Goal: Task Accomplishment & Management: Complete application form

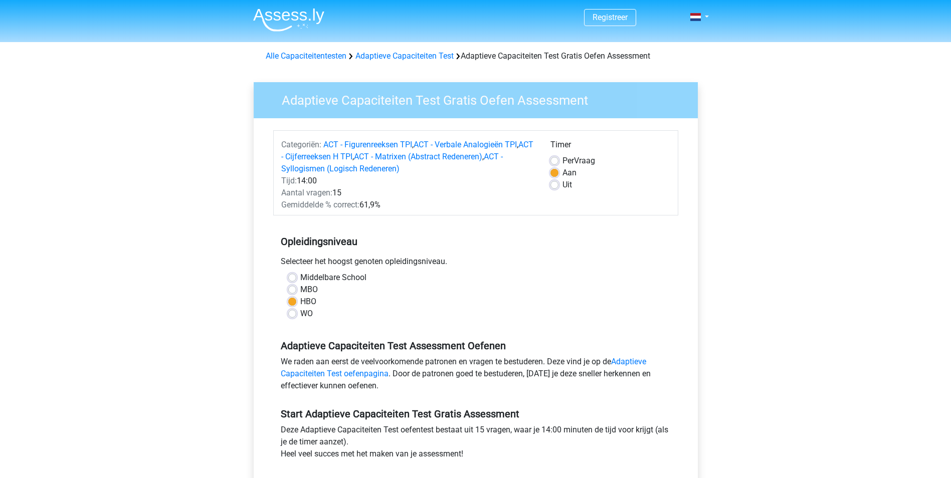
click at [202, 328] on div "Registreer" at bounding box center [475, 406] width 951 height 813
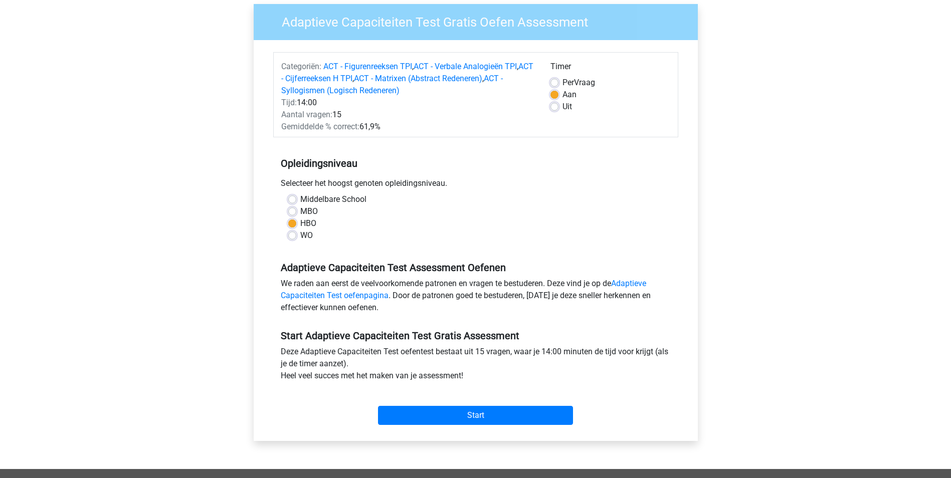
scroll to position [80, 0]
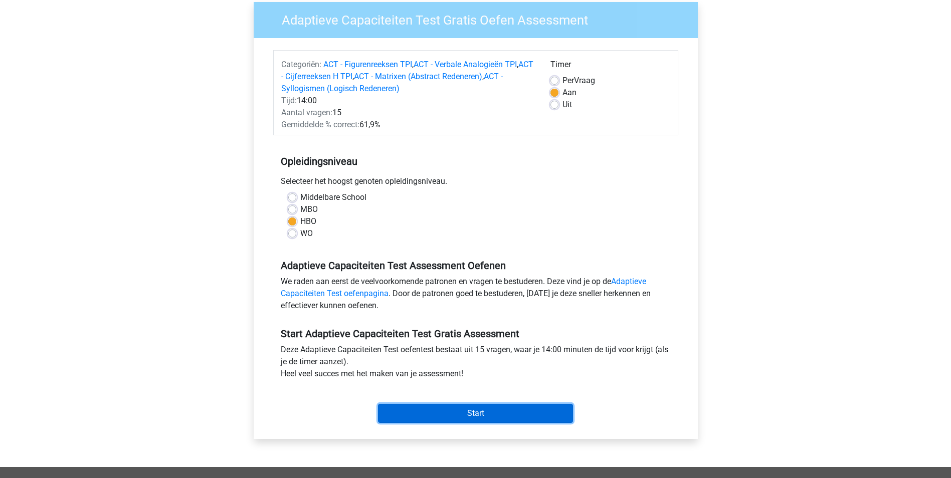
click at [449, 413] on input "Start" at bounding box center [475, 413] width 195 height 19
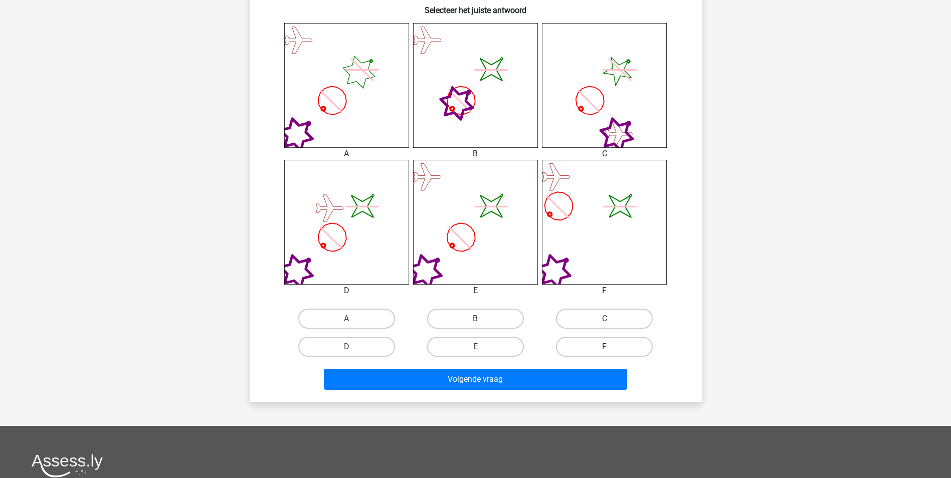
scroll to position [387, 0]
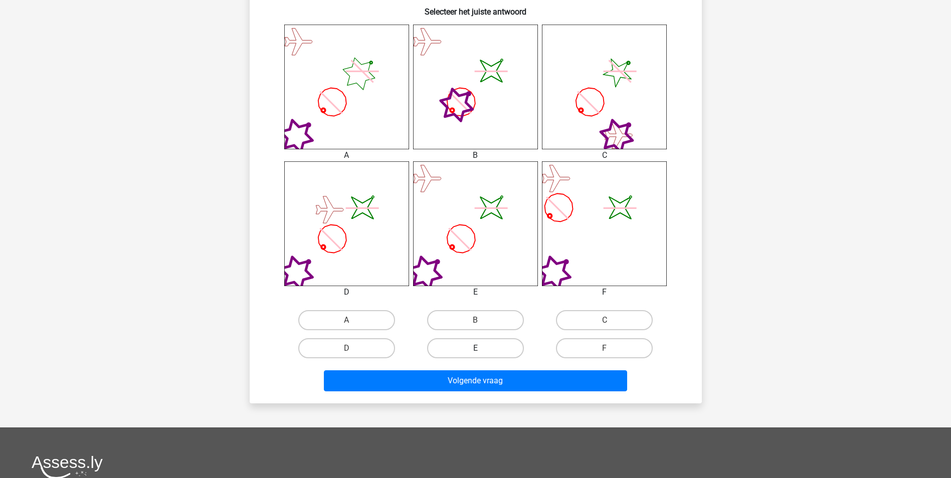
click at [470, 346] on label "E" at bounding box center [475, 349] width 97 height 20
click at [475, 349] on input "E" at bounding box center [478, 352] width 7 height 7
radio input "true"
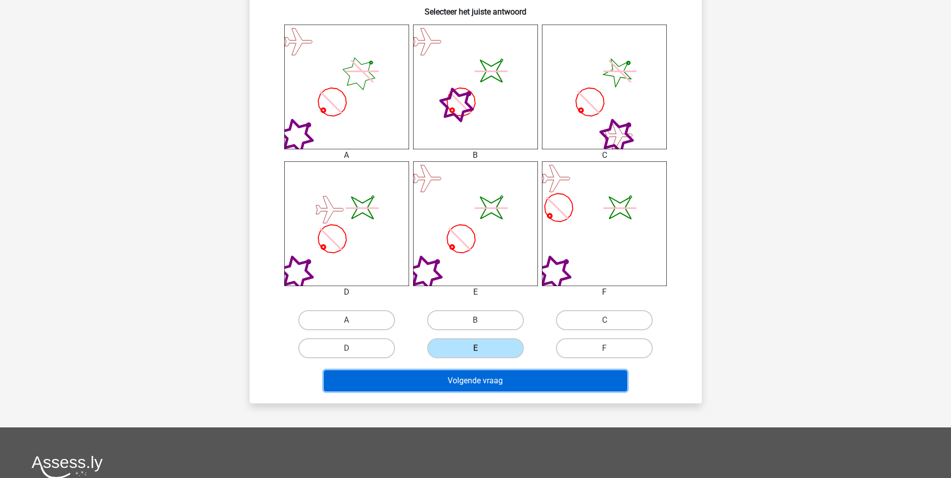
click at [491, 385] on button "Volgende vraag" at bounding box center [475, 381] width 303 height 21
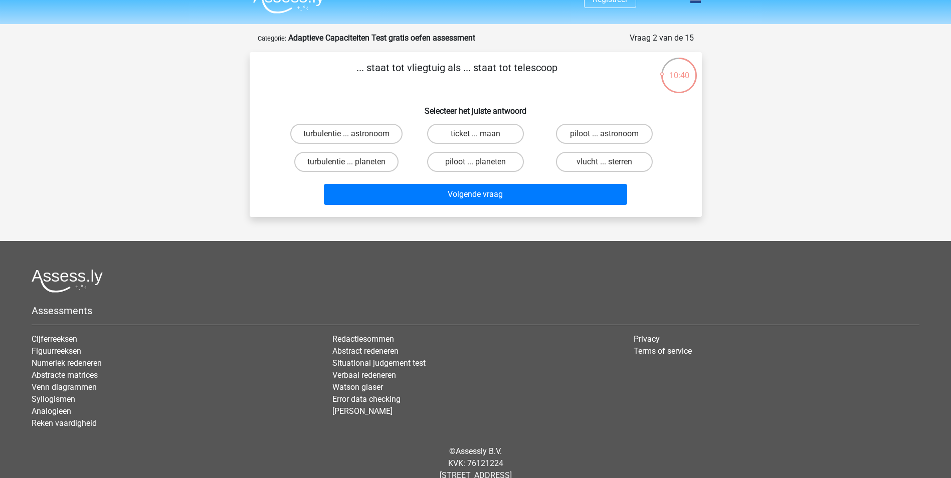
scroll to position [0, 0]
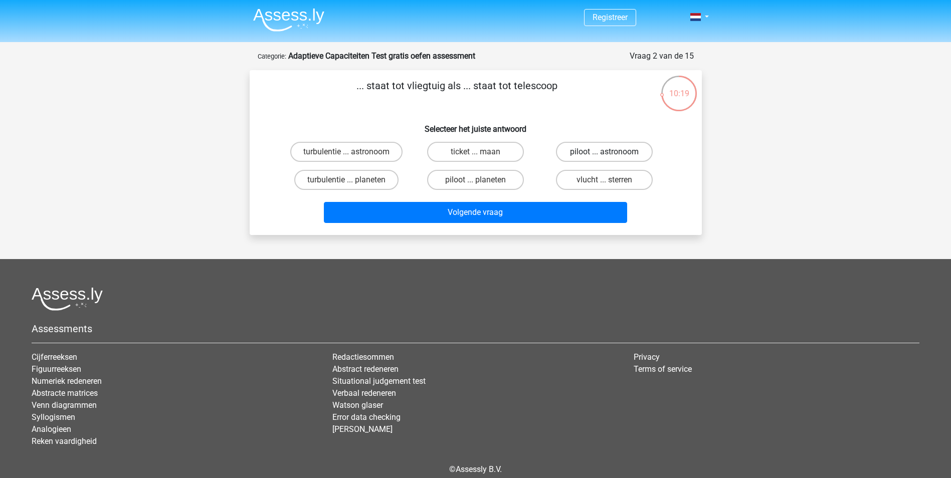
click at [584, 149] on label "piloot ... astronoom" at bounding box center [604, 152] width 97 height 20
click at [605, 152] on input "piloot ... astronoom" at bounding box center [608, 155] width 7 height 7
radio input "true"
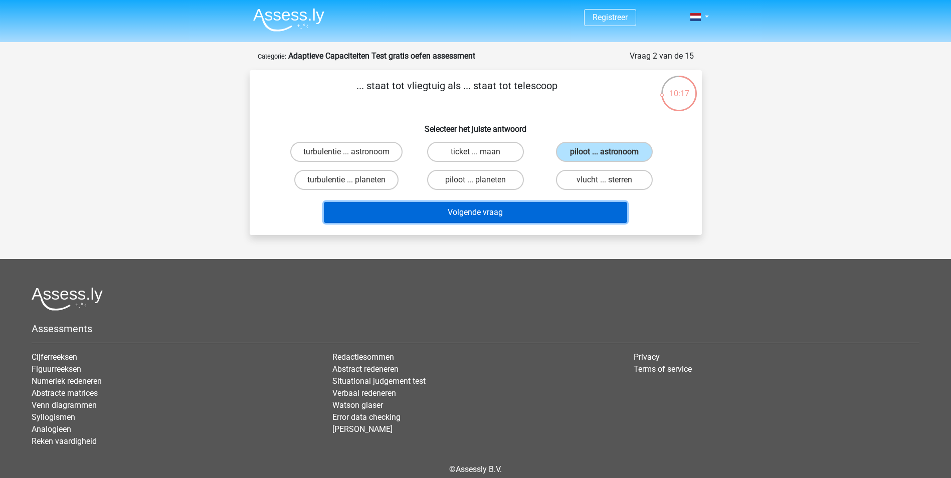
click at [545, 209] on button "Volgende vraag" at bounding box center [475, 212] width 303 height 21
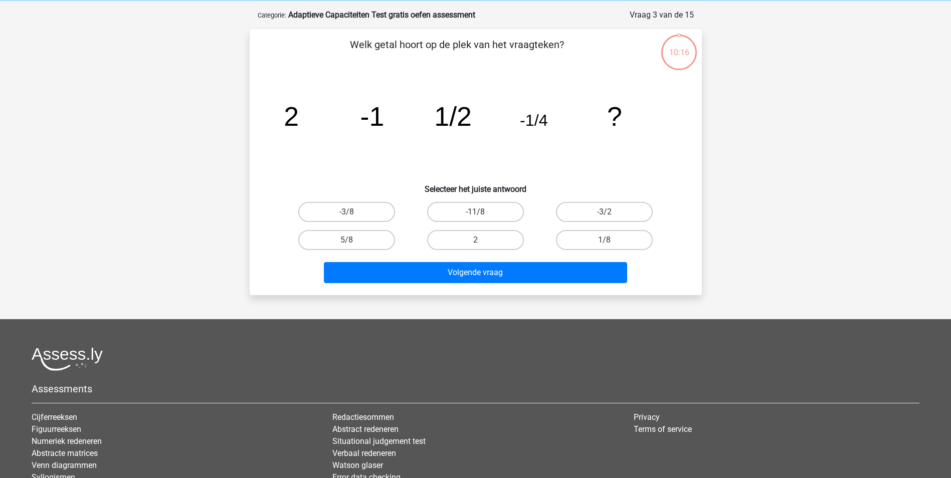
scroll to position [50, 0]
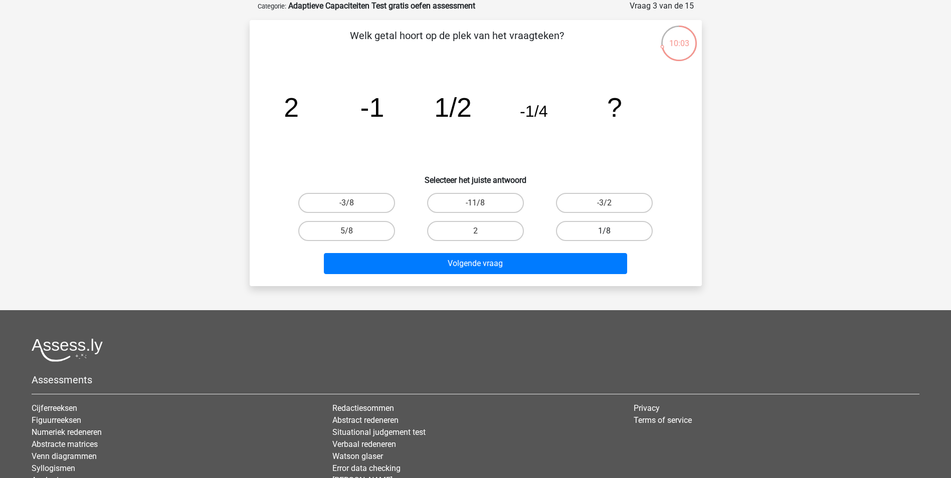
click at [609, 230] on label "1/8" at bounding box center [604, 231] width 97 height 20
click at [609, 231] on input "1/8" at bounding box center [608, 234] width 7 height 7
radio input "true"
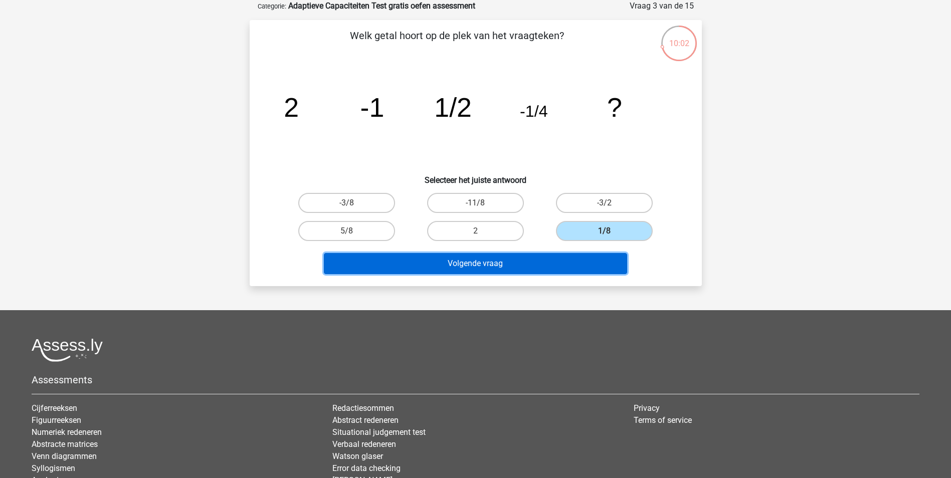
click at [536, 269] on button "Volgende vraag" at bounding box center [475, 263] width 303 height 21
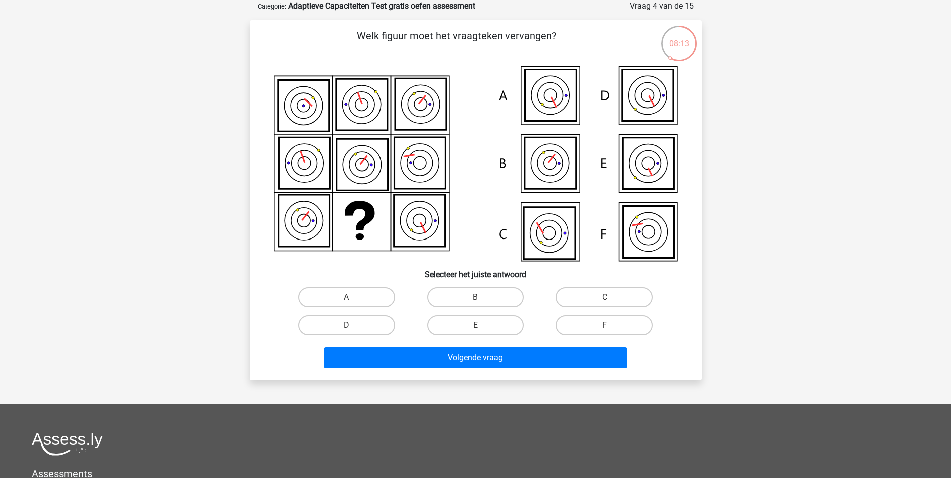
click at [655, 234] on icon at bounding box center [648, 232] width 13 height 13
click at [596, 326] on label "F" at bounding box center [604, 325] width 97 height 20
click at [605, 326] on input "F" at bounding box center [608, 329] width 7 height 7
radio input "true"
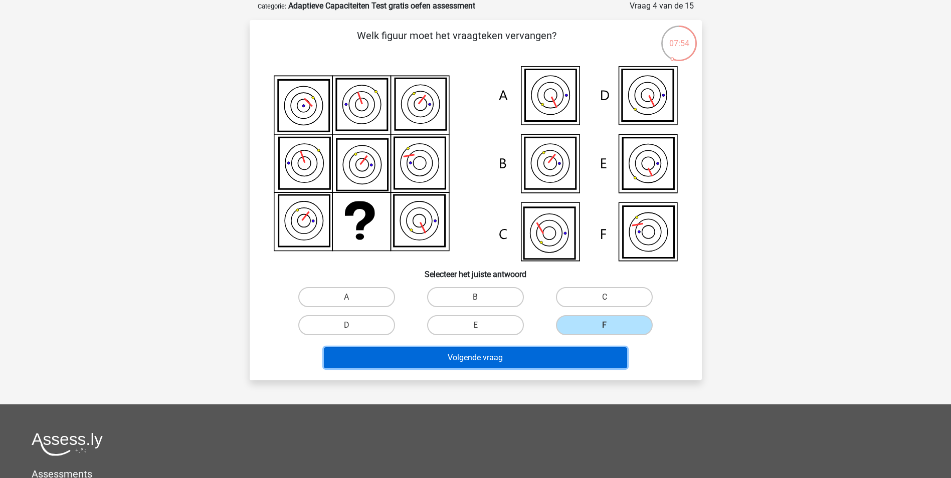
click at [537, 360] on button "Volgende vraag" at bounding box center [475, 358] width 303 height 21
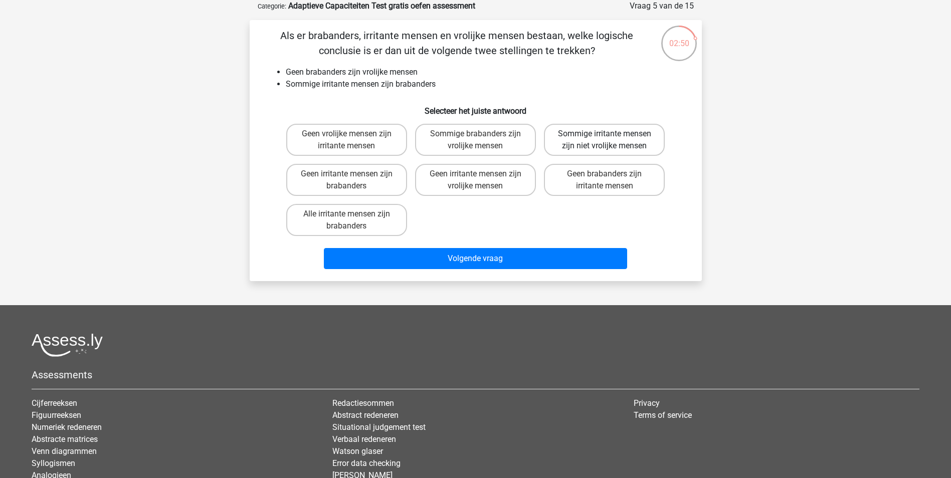
click at [598, 148] on label "Sommige irritante mensen zijn niet vrolijke mensen" at bounding box center [604, 140] width 121 height 32
click at [605, 140] on input "Sommige irritante mensen zijn niet vrolijke mensen" at bounding box center [608, 137] width 7 height 7
radio input "true"
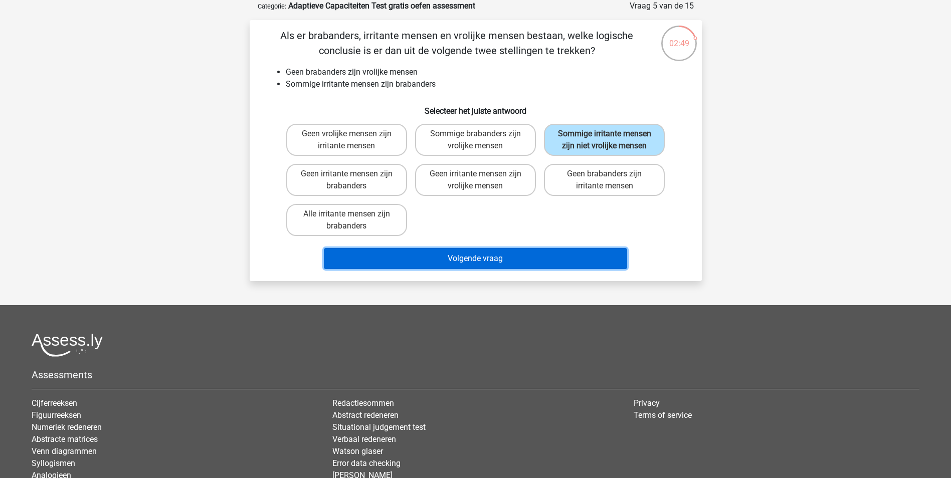
click at [489, 256] on button "Volgende vraag" at bounding box center [475, 258] width 303 height 21
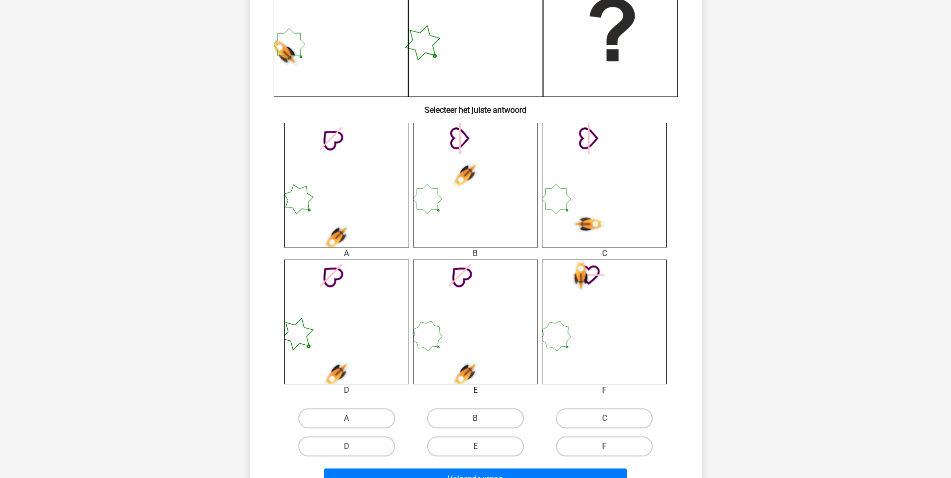
scroll to position [293, 0]
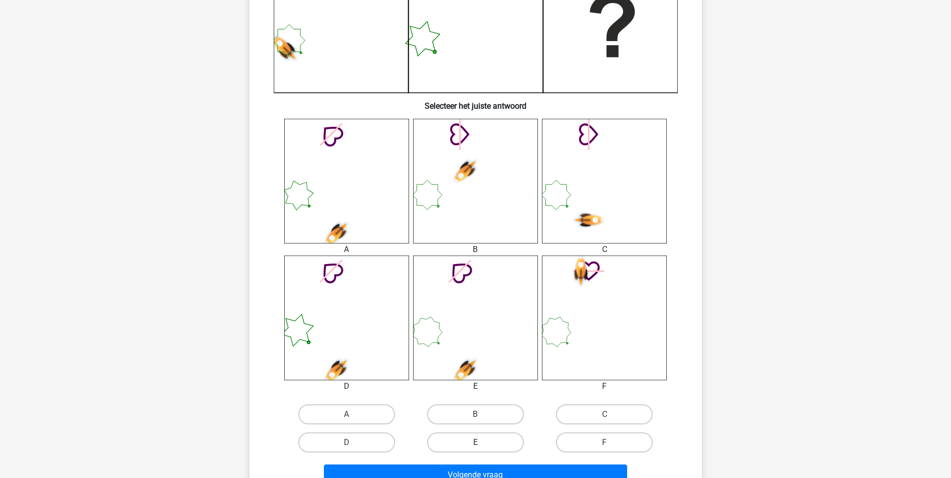
click at [501, 446] on label "E" at bounding box center [475, 443] width 97 height 20
click at [482, 446] on input "E" at bounding box center [478, 446] width 7 height 7
radio input "true"
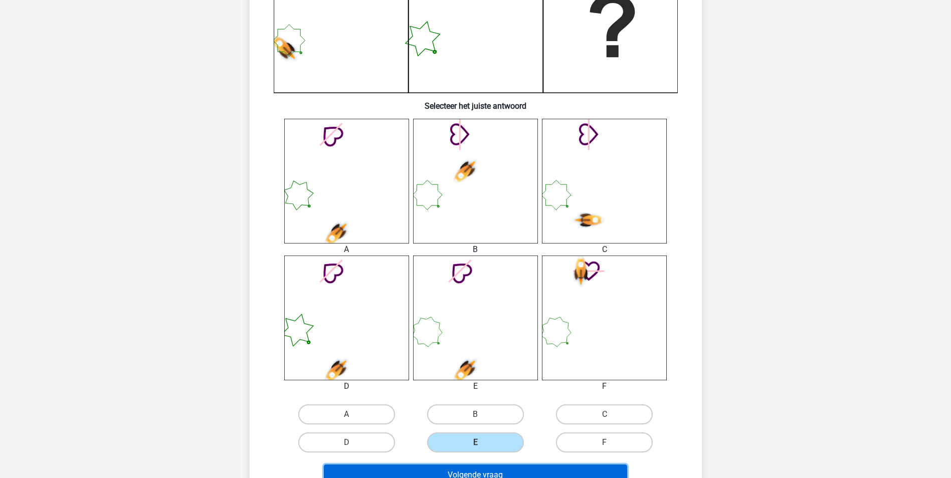
click at [502, 466] on button "Volgende vraag" at bounding box center [475, 475] width 303 height 21
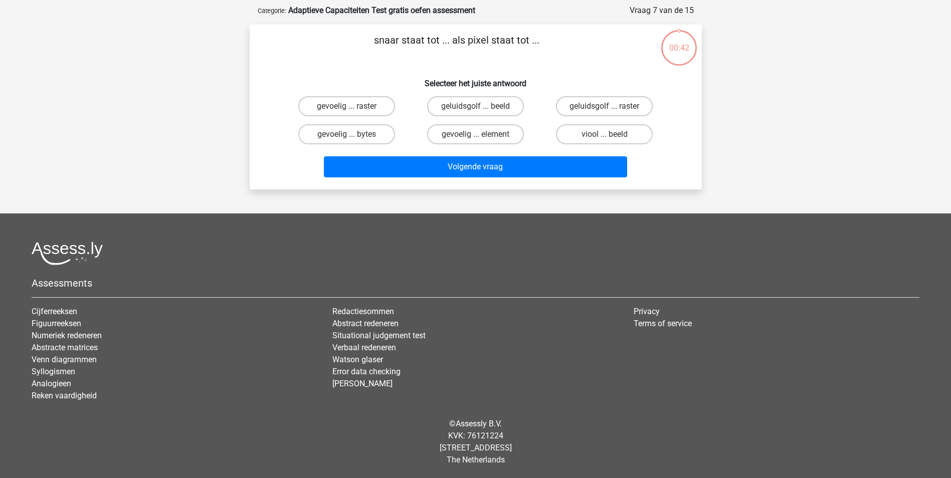
scroll to position [46, 0]
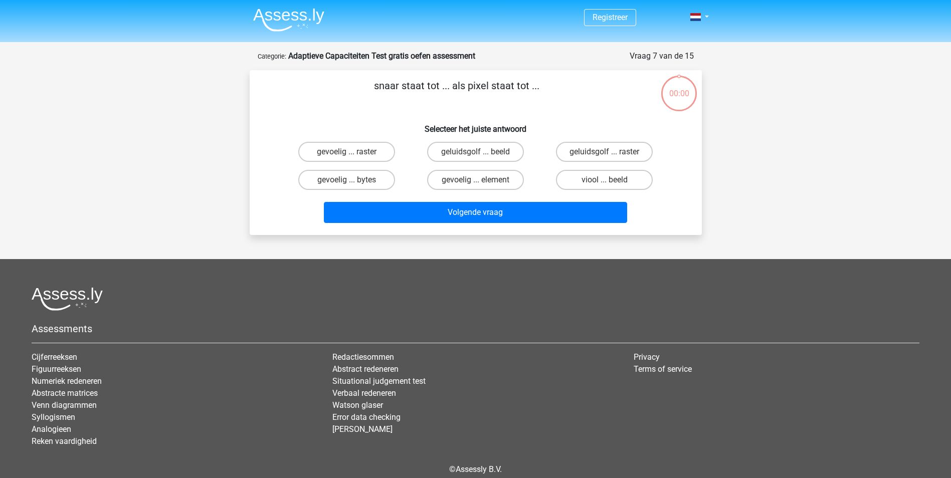
scroll to position [46, 0]
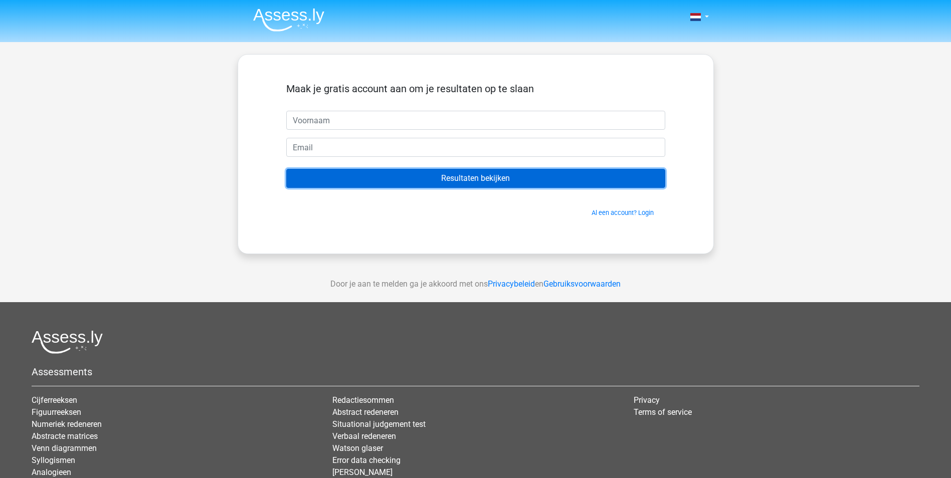
click at [458, 178] on input "Resultaten bekijken" at bounding box center [475, 178] width 379 height 19
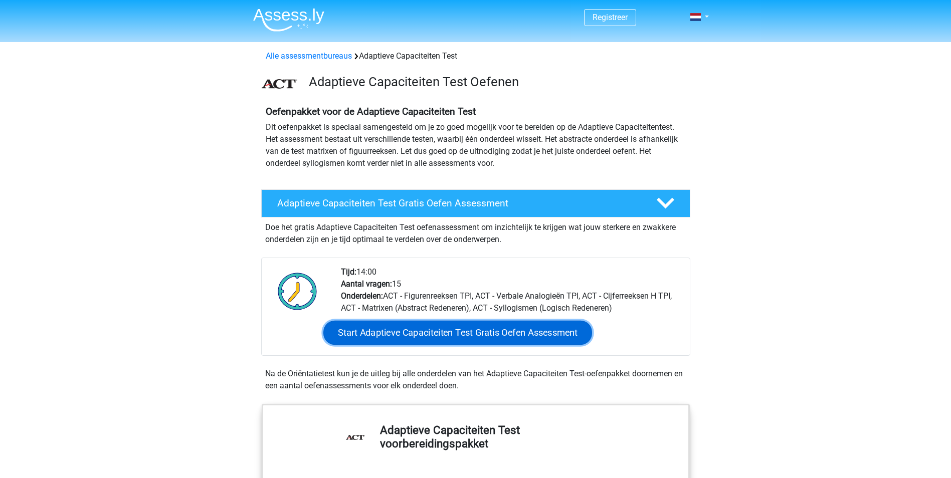
click at [433, 336] on link "Start Adaptieve Capaciteiten Test Gratis Oefen Assessment" at bounding box center [458, 333] width 269 height 24
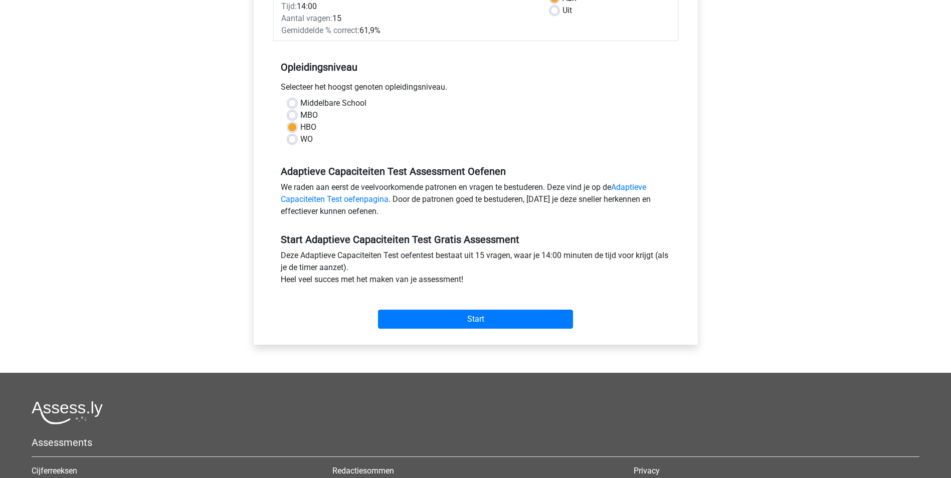
scroll to position [177, 0]
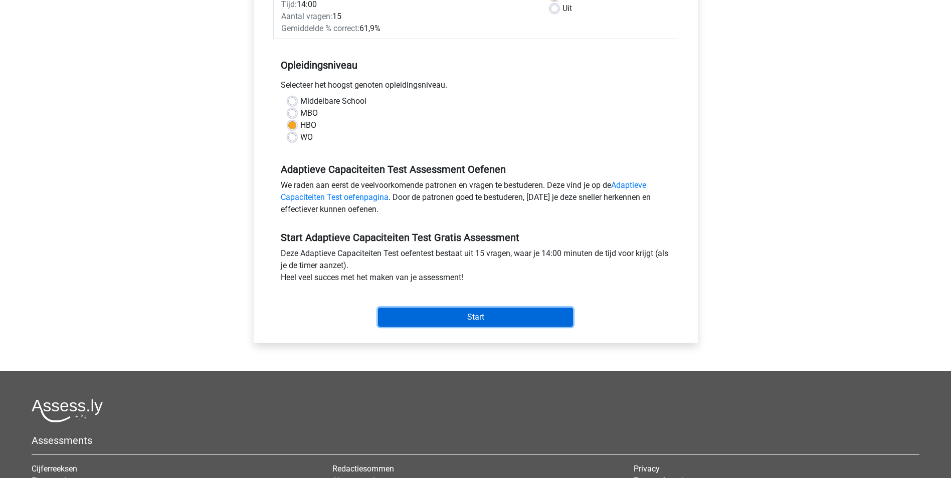
click at [483, 311] on input "Start" at bounding box center [475, 317] width 195 height 19
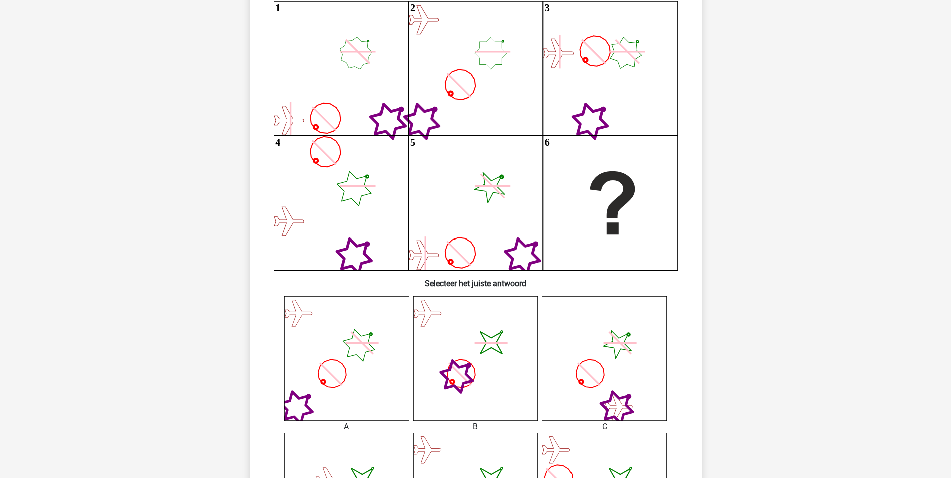
scroll to position [116, 0]
click at [796, 194] on div "Registreer" at bounding box center [475, 424] width 951 height 1080
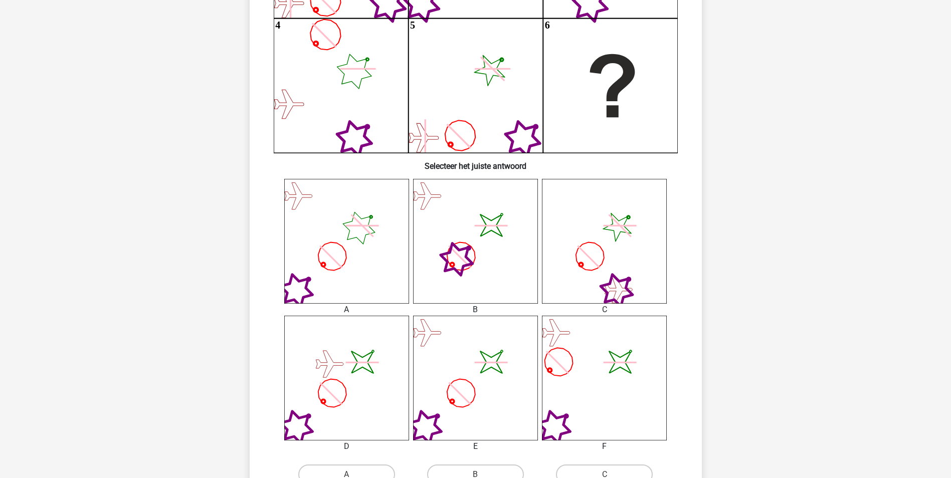
scroll to position [257, 0]
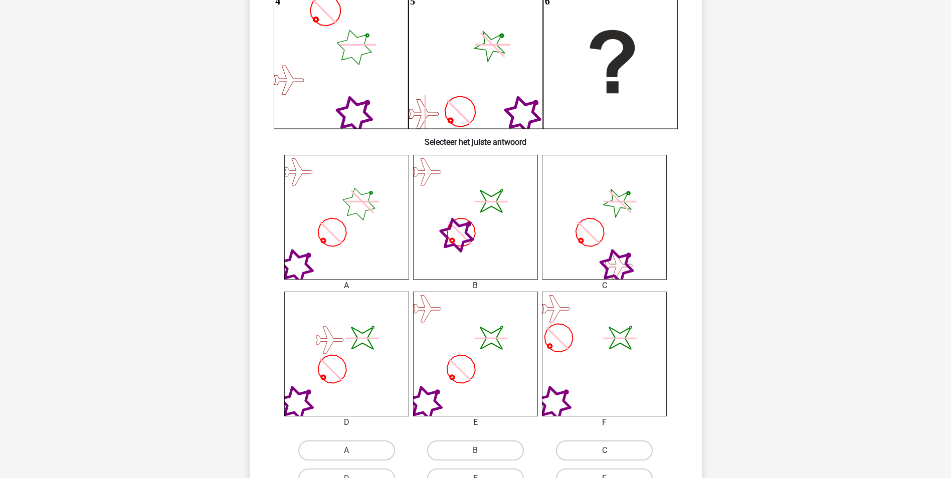
click at [463, 370] on icon "image/svg+xml" at bounding box center [475, 354] width 125 height 125
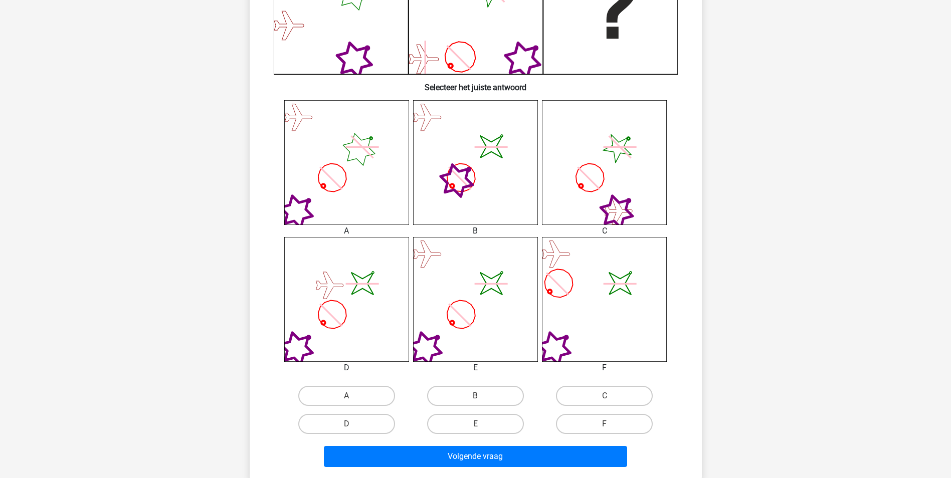
scroll to position [337, 0]
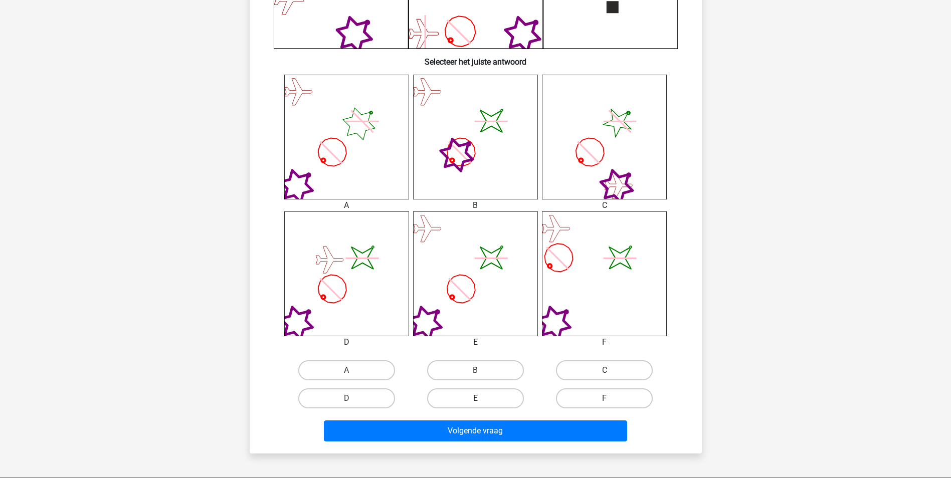
click at [491, 393] on label "E" at bounding box center [475, 399] width 97 height 20
click at [482, 399] on input "E" at bounding box center [478, 402] width 7 height 7
radio input "true"
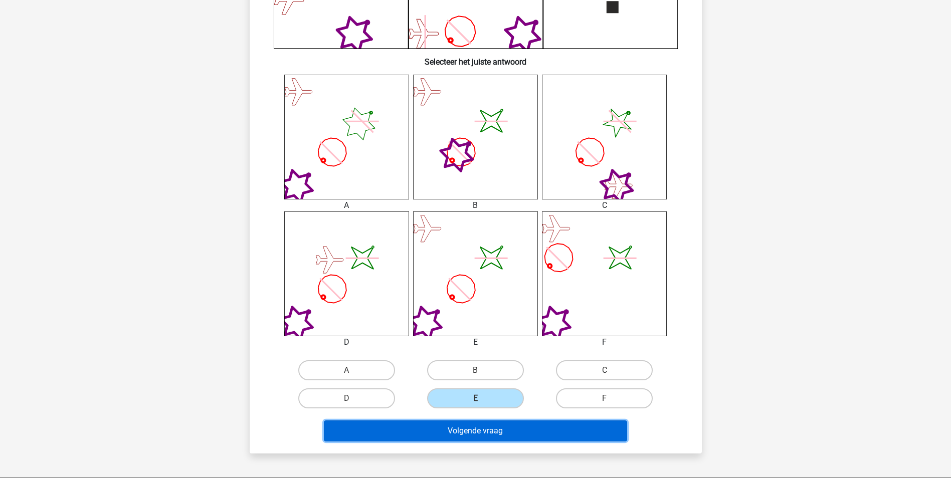
click at [490, 431] on button "Volgende vraag" at bounding box center [475, 431] width 303 height 21
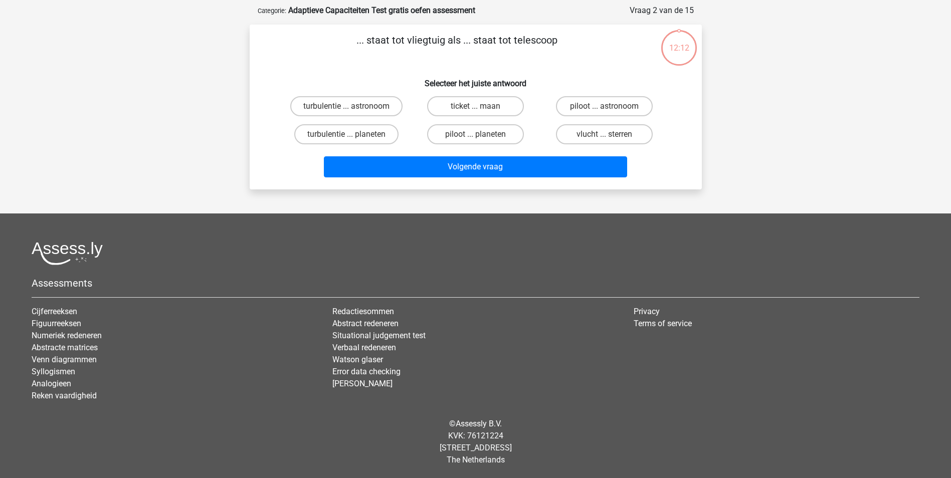
scroll to position [46, 0]
click at [618, 104] on label "piloot ... astronoom" at bounding box center [604, 106] width 97 height 20
click at [611, 106] on input "piloot ... astronoom" at bounding box center [608, 109] width 7 height 7
radio input "true"
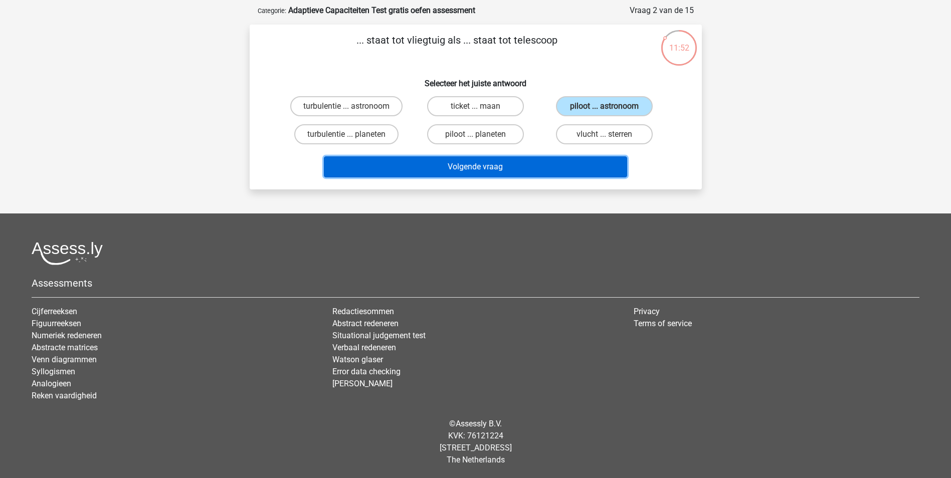
click at [492, 172] on button "Volgende vraag" at bounding box center [475, 166] width 303 height 21
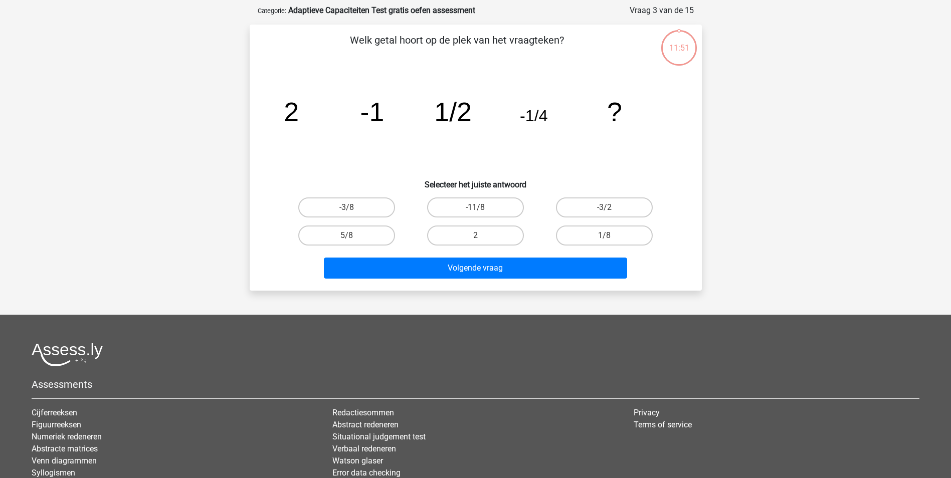
scroll to position [50, 0]
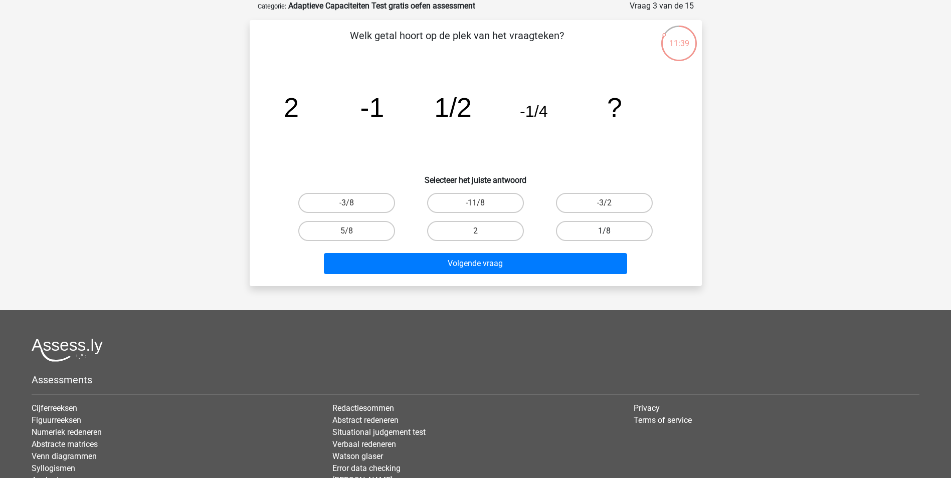
click at [597, 231] on label "1/8" at bounding box center [604, 231] width 97 height 20
click at [605, 231] on input "1/8" at bounding box center [608, 234] width 7 height 7
radio input "true"
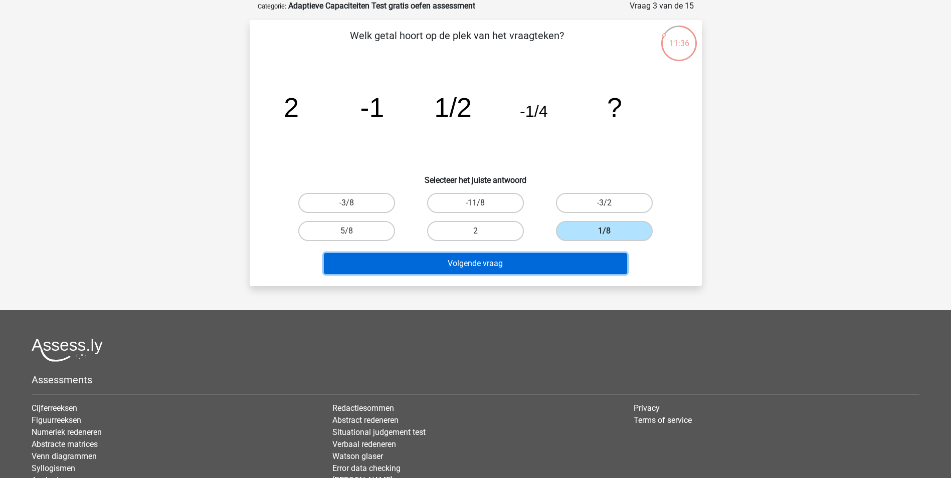
click at [478, 260] on button "Volgende vraag" at bounding box center [475, 263] width 303 height 21
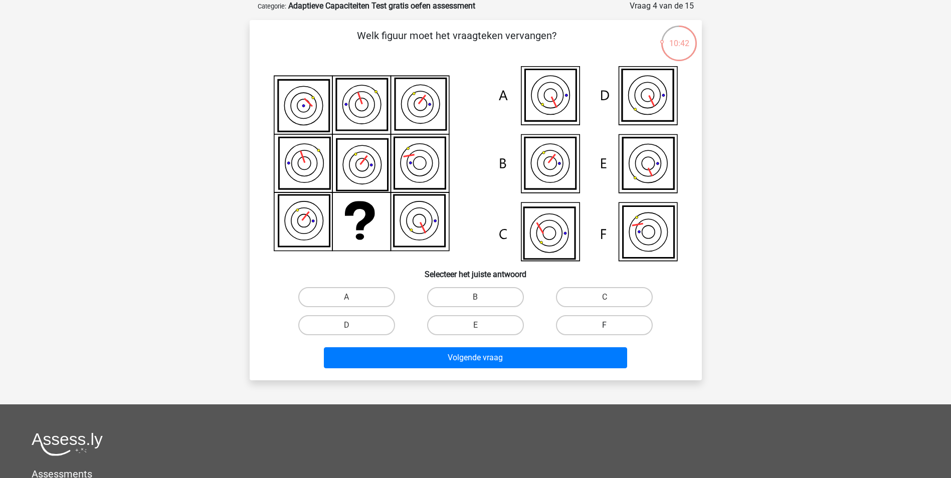
click at [600, 325] on label "F" at bounding box center [604, 325] width 97 height 20
click at [605, 326] on input "F" at bounding box center [608, 329] width 7 height 7
radio input "true"
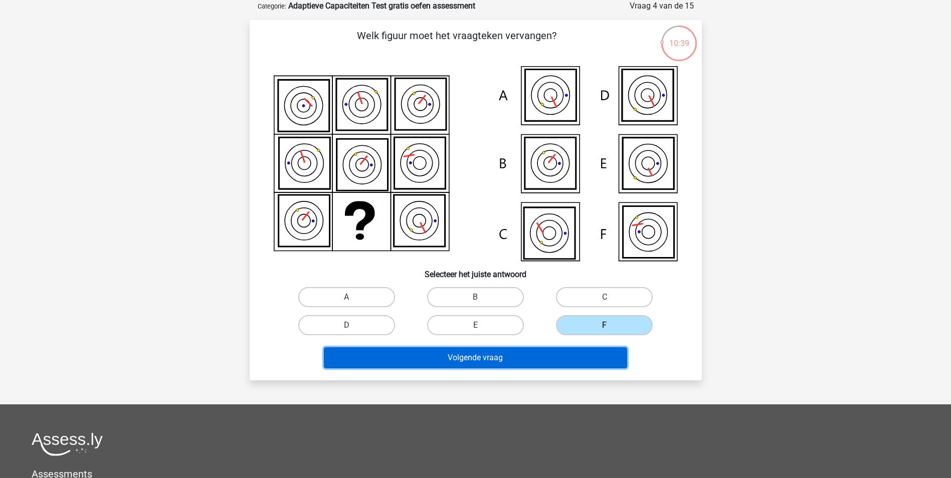
click at [463, 359] on button "Volgende vraag" at bounding box center [475, 358] width 303 height 21
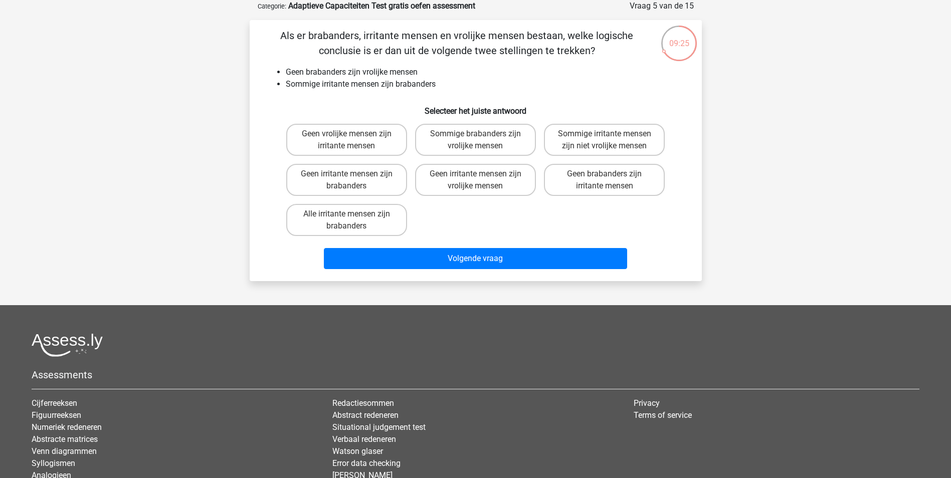
click at [520, 61] on div "Als er brabanders, irritante mensen en vrolijke mensen bestaan, welke logische …" at bounding box center [476, 150] width 444 height 245
click at [596, 139] on label "Sommige irritante mensen zijn niet vrolijke mensen" at bounding box center [604, 140] width 121 height 32
click at [605, 139] on input "Sommige irritante mensen zijn niet vrolijke mensen" at bounding box center [608, 137] width 7 height 7
radio input "true"
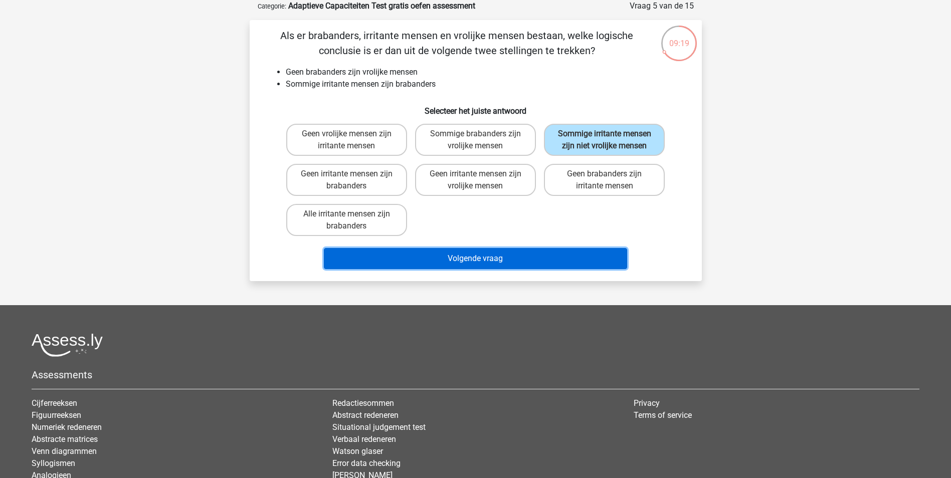
click at [507, 257] on button "Volgende vraag" at bounding box center [475, 258] width 303 height 21
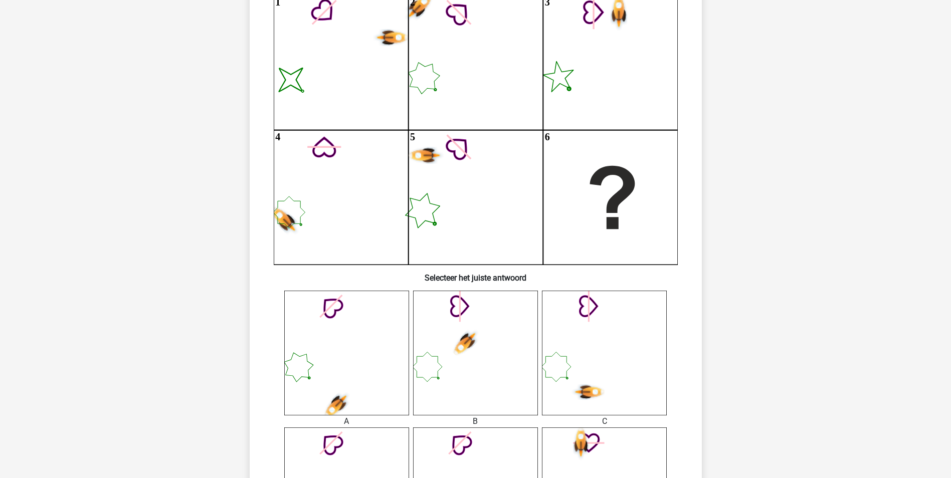
scroll to position [130, 0]
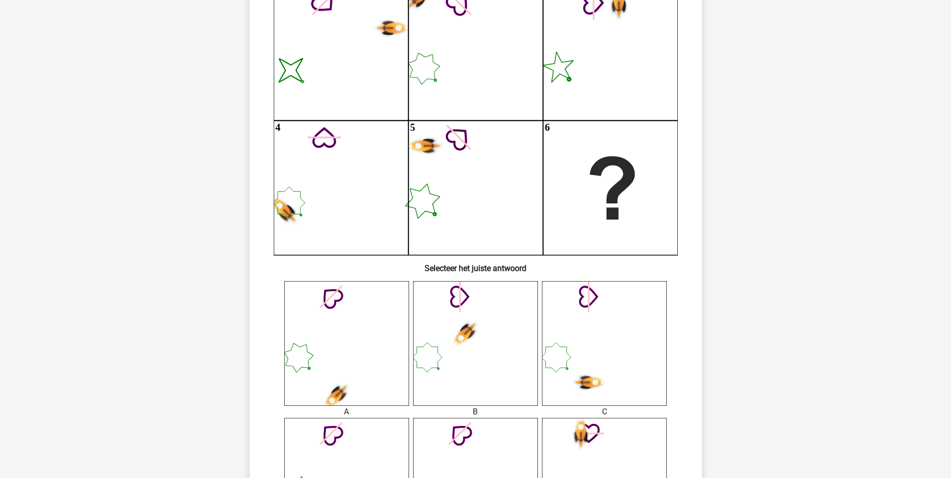
click at [362, 378] on icon at bounding box center [346, 343] width 125 height 125
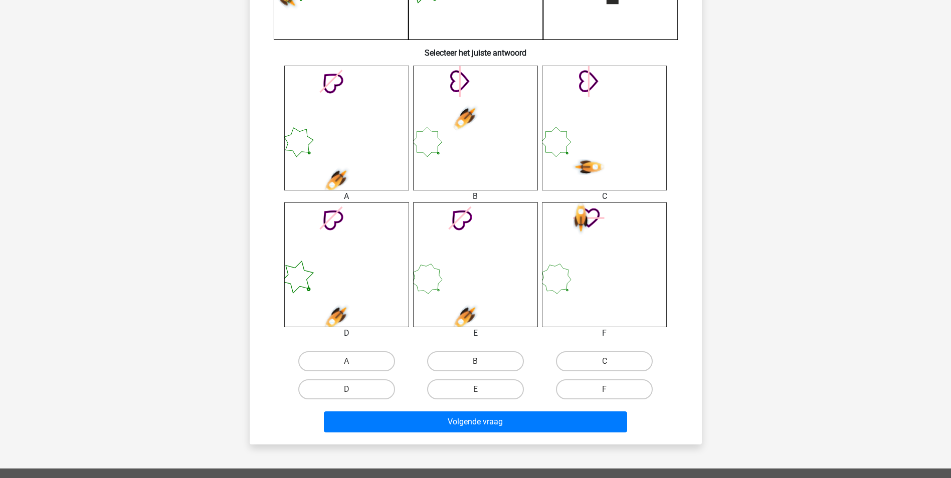
scroll to position [351, 0]
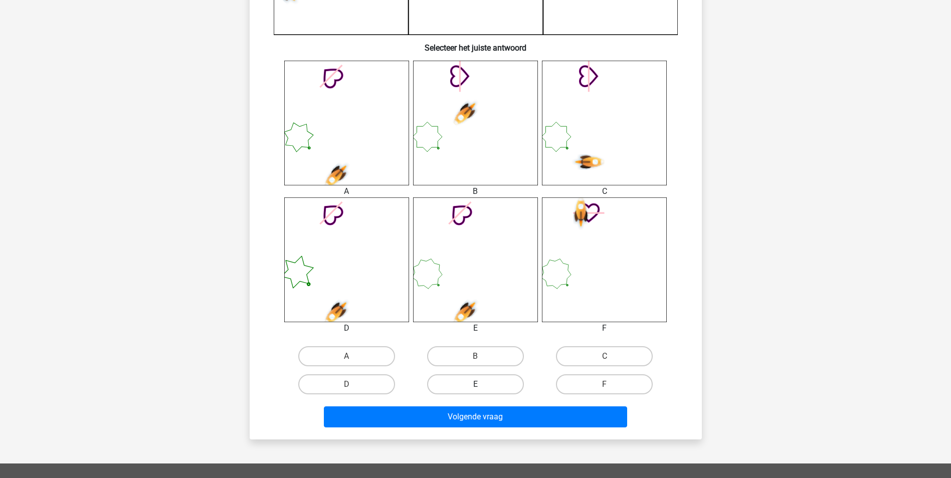
click at [486, 380] on label "E" at bounding box center [475, 385] width 97 height 20
click at [482, 385] on input "E" at bounding box center [478, 388] width 7 height 7
radio input "true"
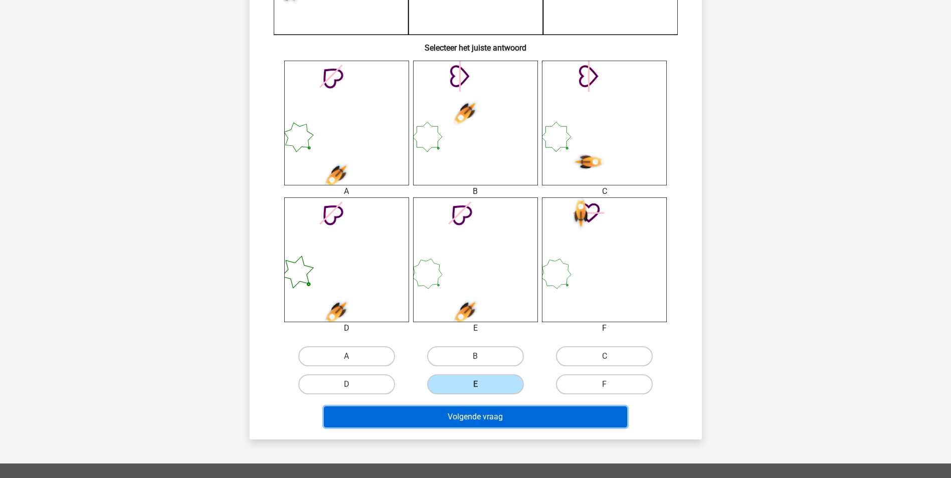
click at [491, 418] on button "Volgende vraag" at bounding box center [475, 417] width 303 height 21
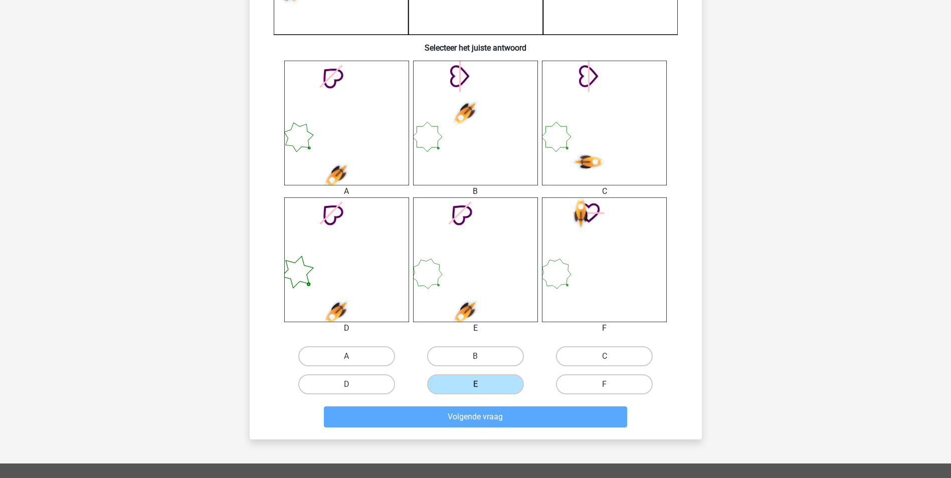
scroll to position [46, 0]
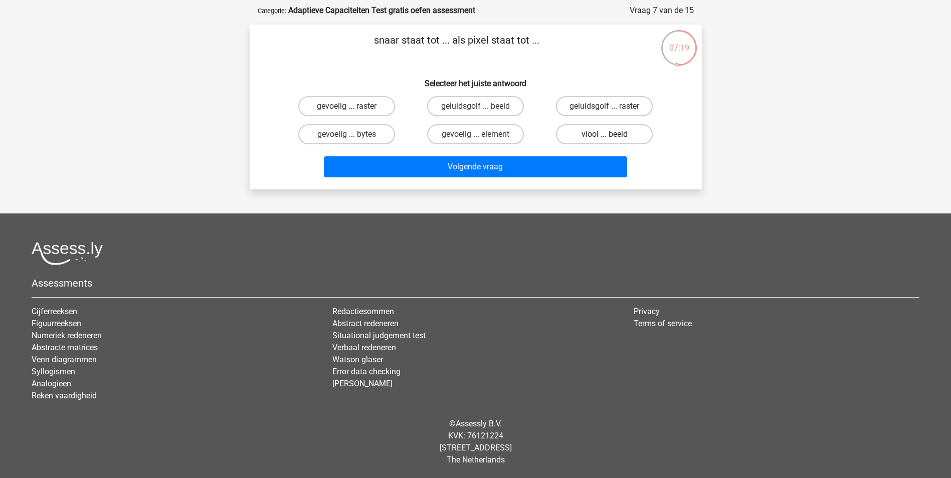
click at [592, 137] on label "viool ... beeld" at bounding box center [604, 134] width 97 height 20
click at [605, 137] on input "viool ... beeld" at bounding box center [608, 137] width 7 height 7
radio input "true"
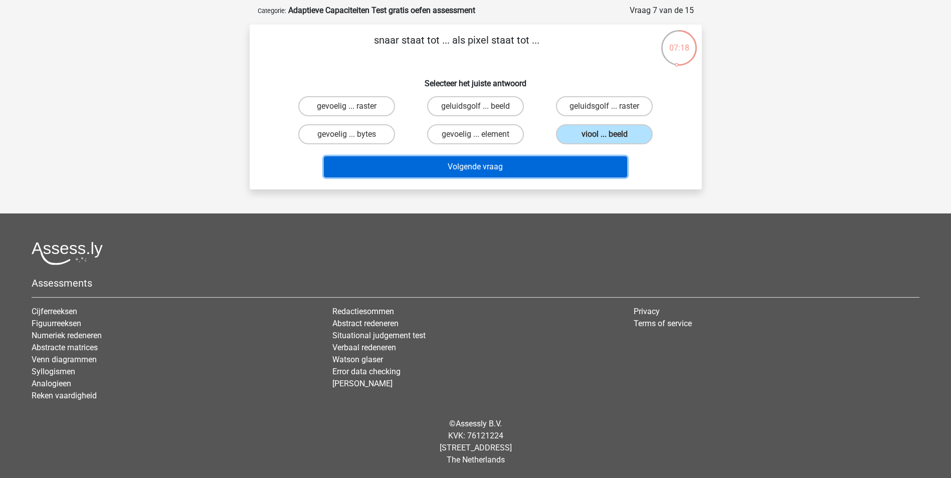
click at [493, 165] on button "Volgende vraag" at bounding box center [475, 166] width 303 height 21
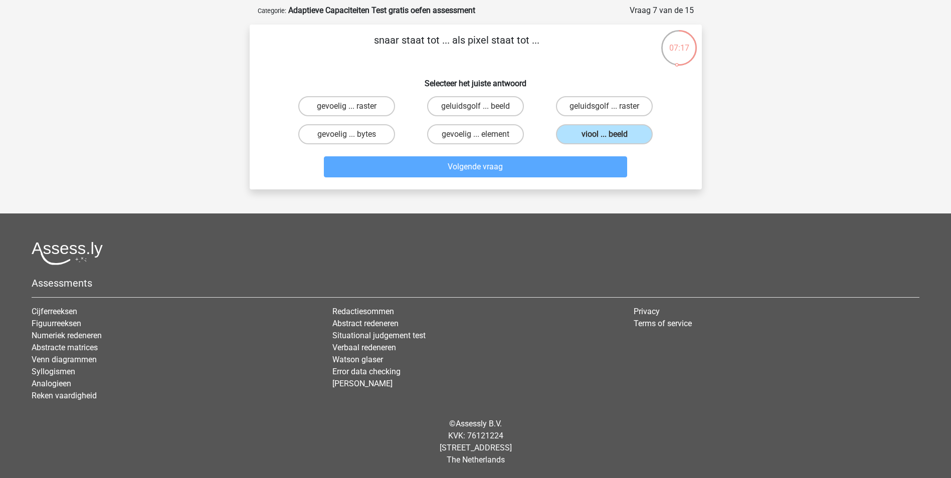
scroll to position [50, 0]
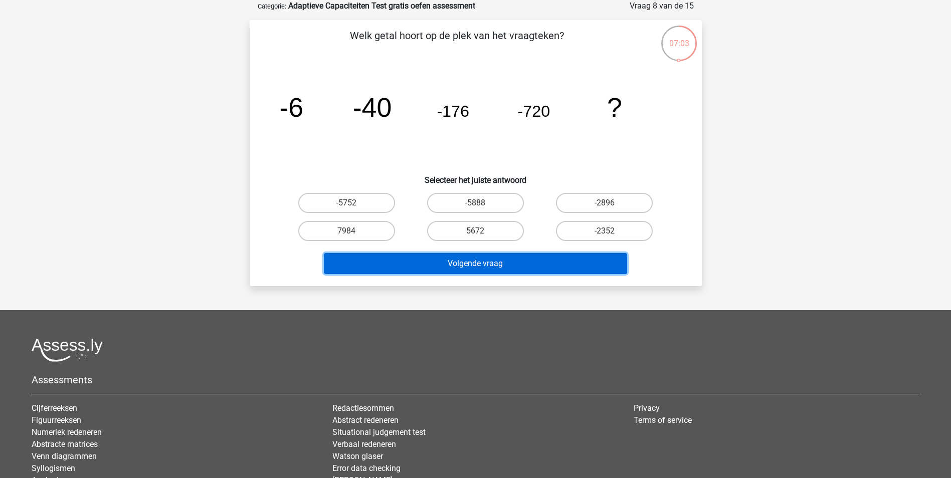
click at [487, 261] on button "Volgende vraag" at bounding box center [475, 263] width 303 height 21
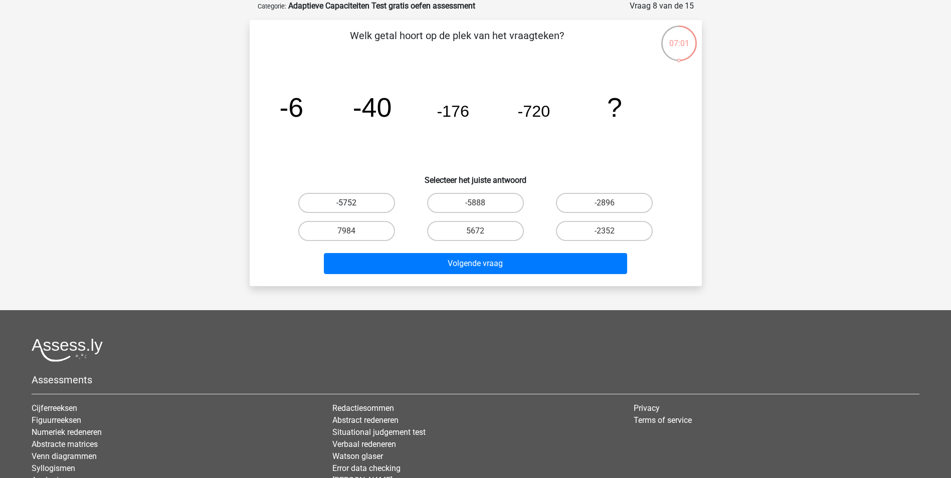
click at [366, 201] on label "-5752" at bounding box center [346, 203] width 97 height 20
click at [353, 203] on input "-5752" at bounding box center [350, 206] width 7 height 7
radio input "true"
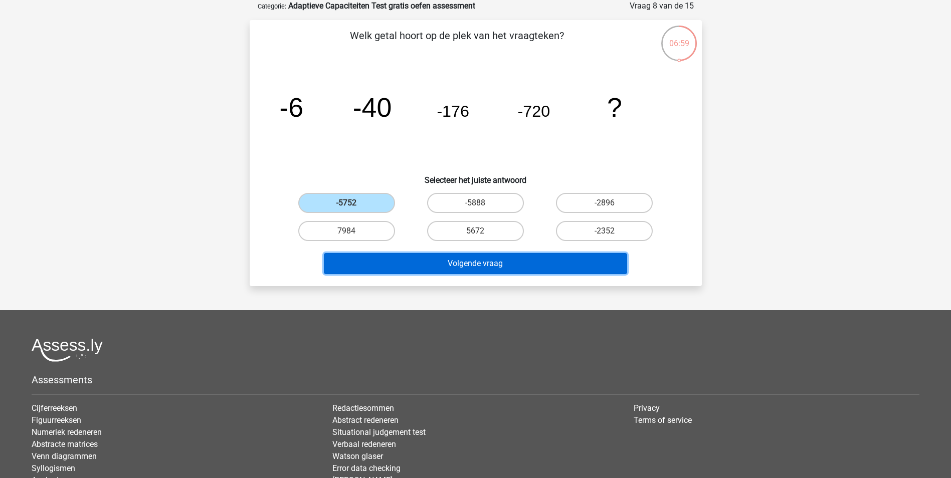
click at [457, 265] on button "Volgende vraag" at bounding box center [475, 263] width 303 height 21
click at [480, 260] on button "Volgende vraag" at bounding box center [475, 263] width 303 height 21
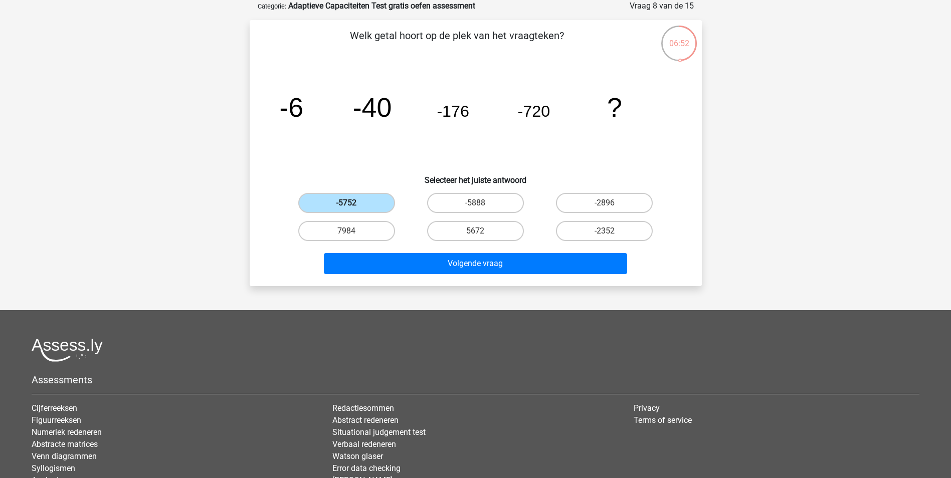
click at [361, 204] on label "-5752" at bounding box center [346, 203] width 97 height 20
click at [353, 204] on input "-5752" at bounding box center [350, 206] width 7 height 7
click at [362, 225] on label "7984" at bounding box center [346, 231] width 97 height 20
click at [353, 231] on input "7984" at bounding box center [350, 234] width 7 height 7
radio input "true"
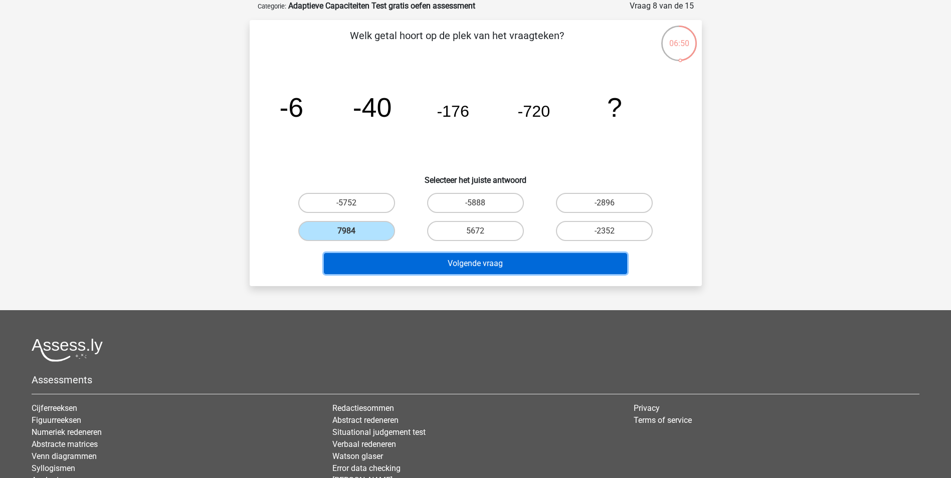
click at [464, 267] on button "Volgende vraag" at bounding box center [475, 263] width 303 height 21
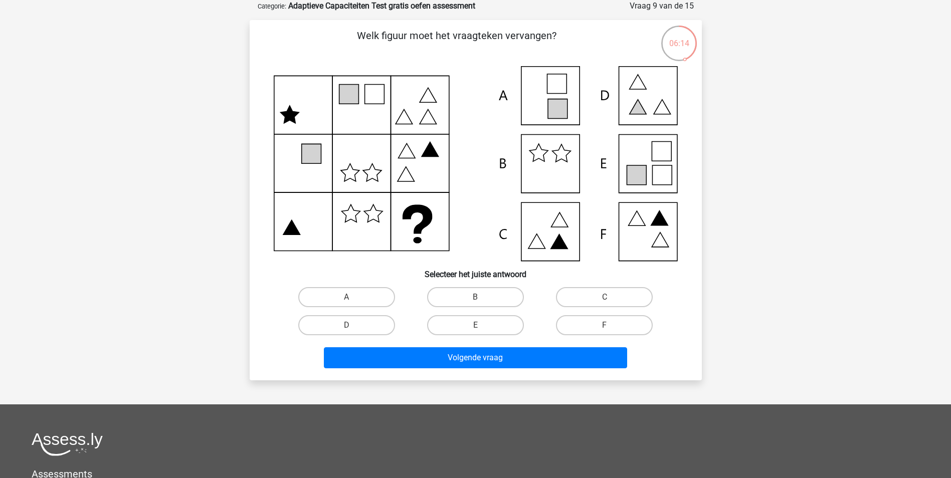
drag, startPoint x: 479, startPoint y: 143, endPoint x: 571, endPoint y: 163, distance: 93.8
click at [571, 163] on icon at bounding box center [476, 163] width 404 height 195
click at [484, 325] on label "E" at bounding box center [475, 325] width 97 height 20
click at [482, 326] on input "E" at bounding box center [478, 329] width 7 height 7
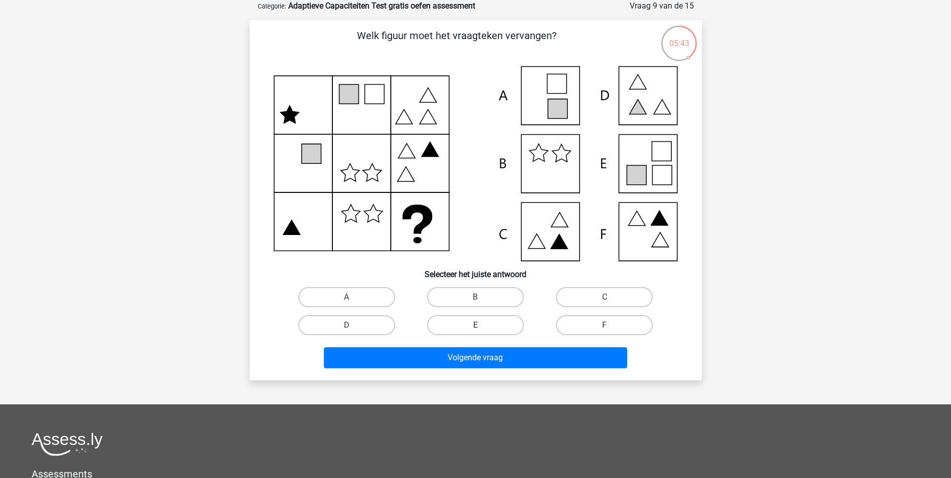
radio input "true"
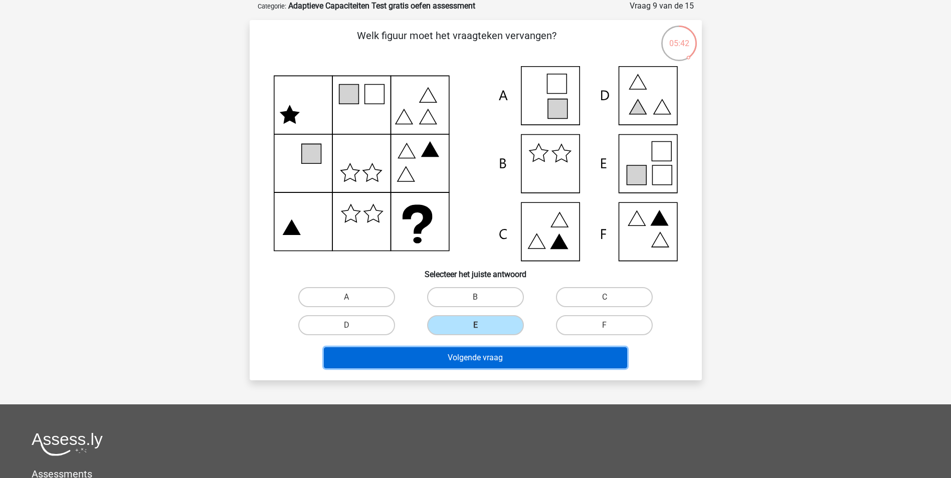
click at [491, 357] on button "Volgende vraag" at bounding box center [475, 358] width 303 height 21
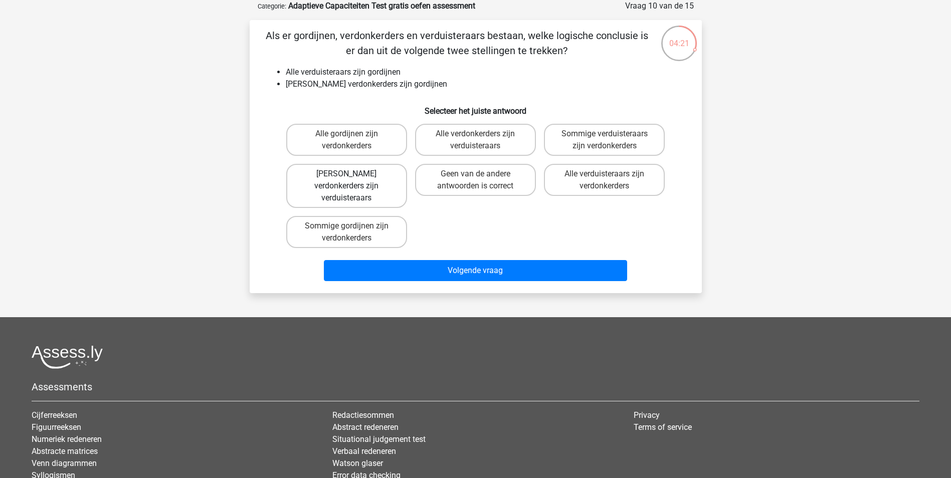
click at [362, 180] on label "Geen verdonkerders zijn verduisteraars" at bounding box center [346, 186] width 121 height 44
click at [353, 180] on input "Geen verdonkerders zijn verduisteraars" at bounding box center [350, 177] width 7 height 7
radio input "true"
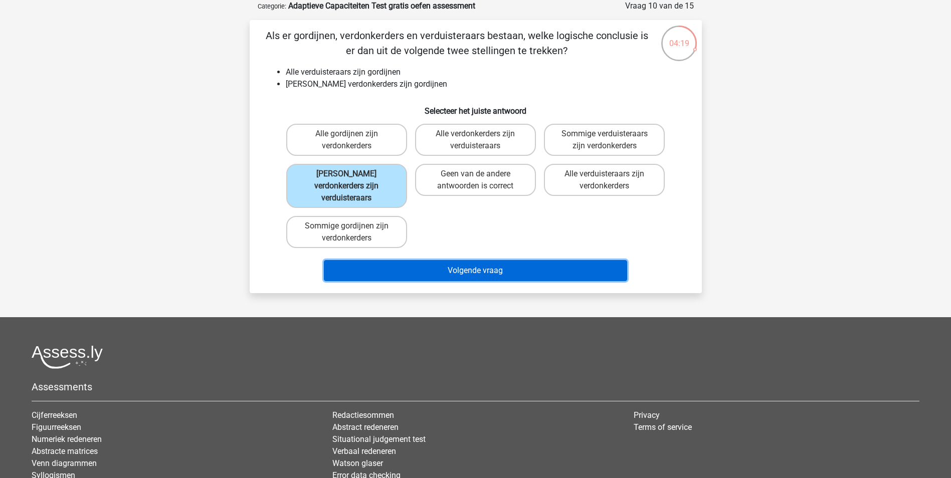
click at [459, 264] on button "Volgende vraag" at bounding box center [475, 270] width 303 height 21
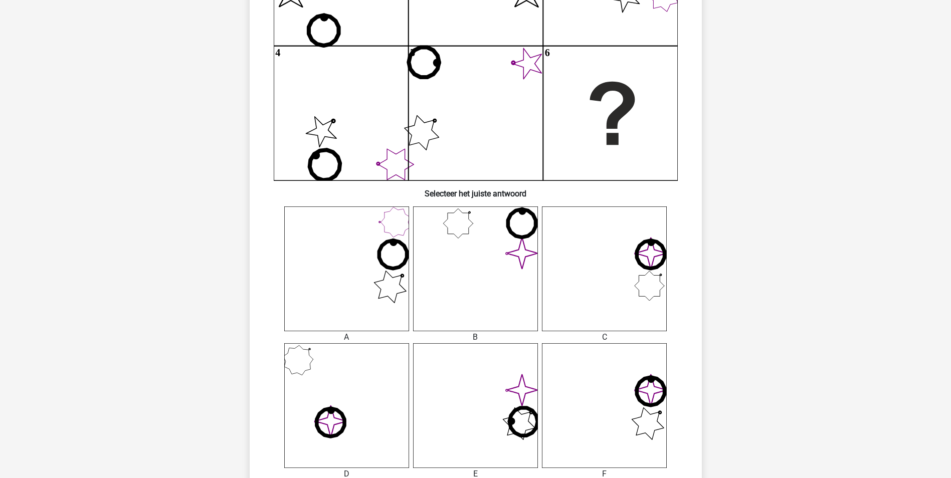
scroll to position [211, 0]
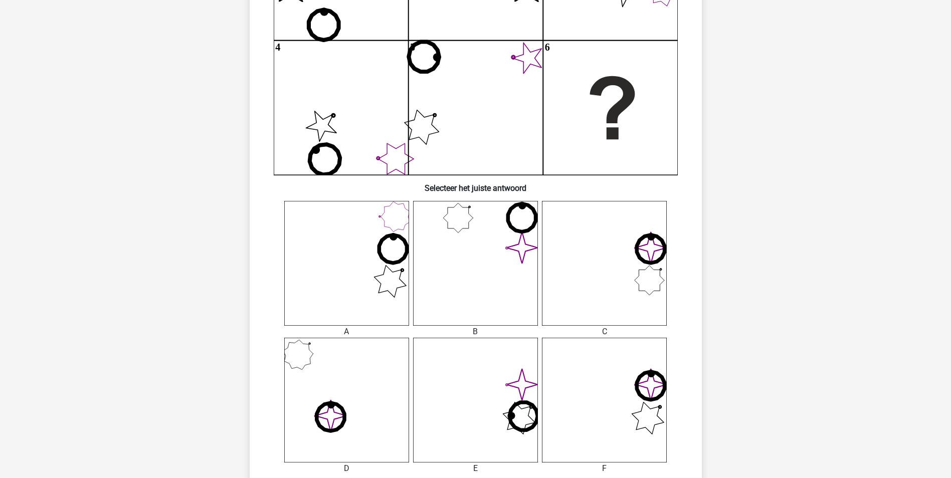
click at [950, 12] on div "Registreer" at bounding box center [475, 329] width 951 height 1080
drag, startPoint x: 950, startPoint y: 12, endPoint x: 860, endPoint y: 83, distance: 115.0
click at [860, 83] on div "Registreer" at bounding box center [475, 329] width 951 height 1080
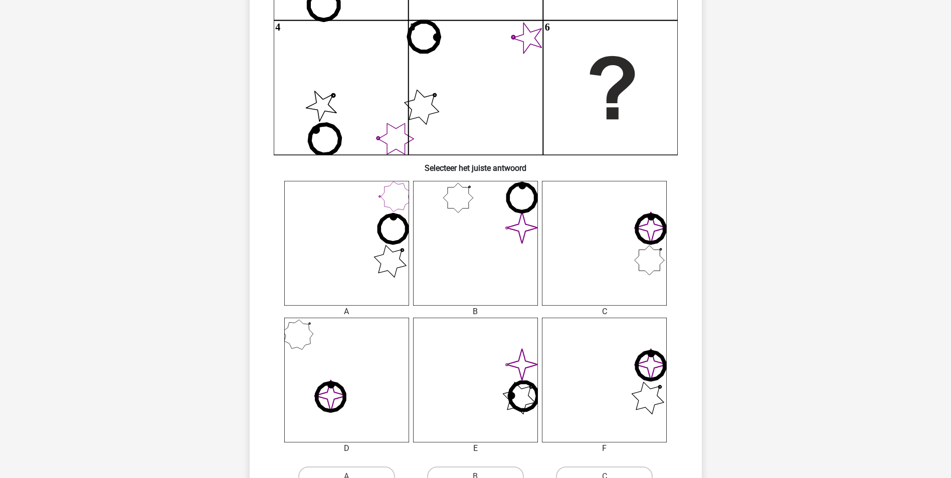
scroll to position [251, 0]
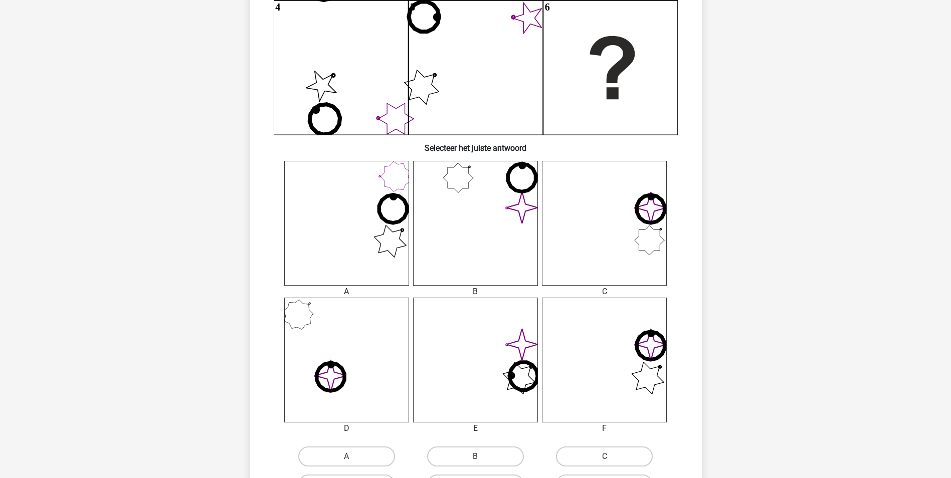
click at [466, 455] on label "B" at bounding box center [475, 457] width 97 height 20
click at [475, 457] on input "B" at bounding box center [478, 460] width 7 height 7
radio input "true"
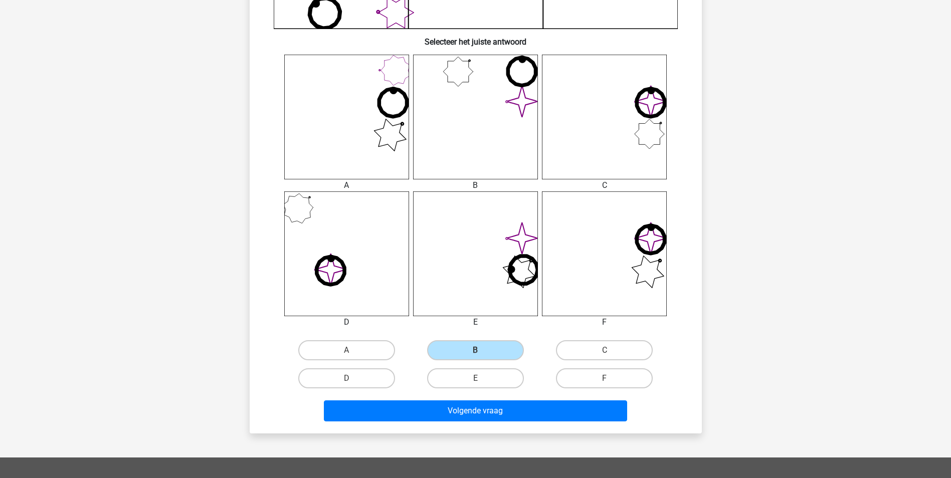
scroll to position [371, 0]
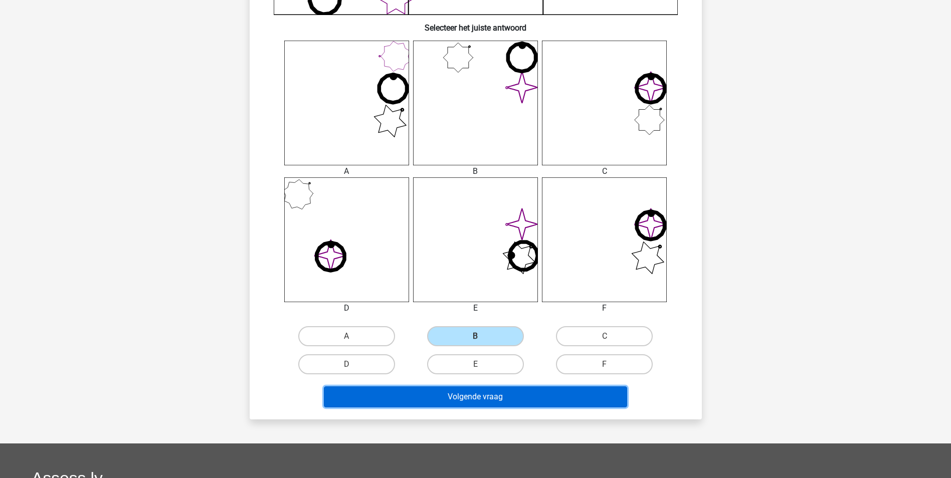
click at [466, 400] on button "Volgende vraag" at bounding box center [475, 397] width 303 height 21
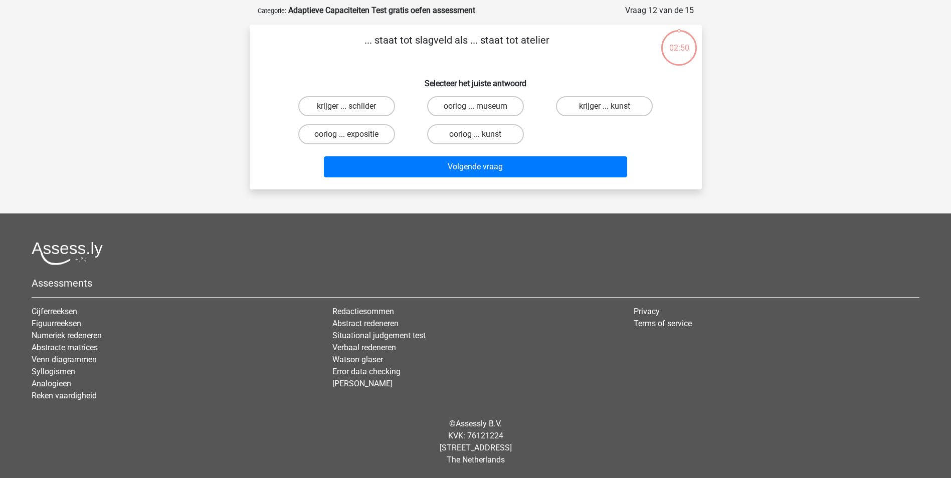
scroll to position [46, 0]
click at [351, 105] on label "krijger ... schilder" at bounding box center [346, 106] width 97 height 20
click at [351, 106] on input "krijger ... schilder" at bounding box center [350, 109] width 7 height 7
radio input "true"
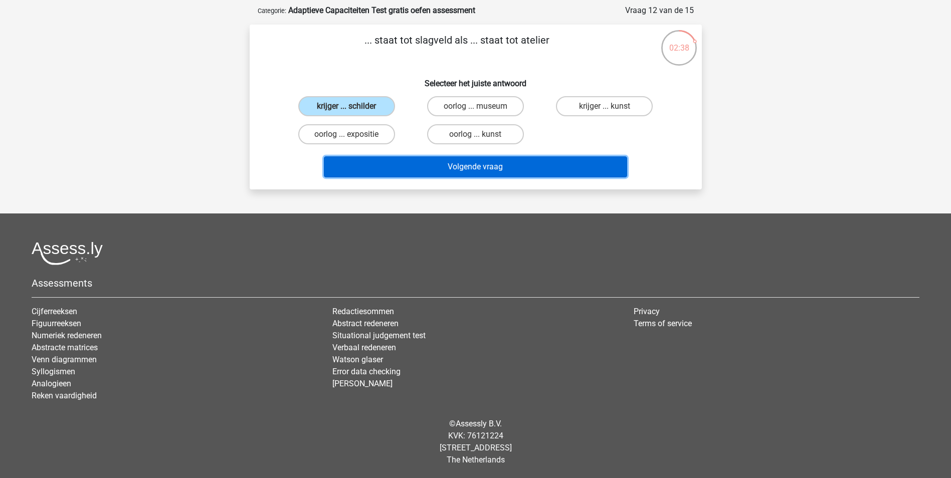
click at [481, 163] on button "Volgende vraag" at bounding box center [475, 166] width 303 height 21
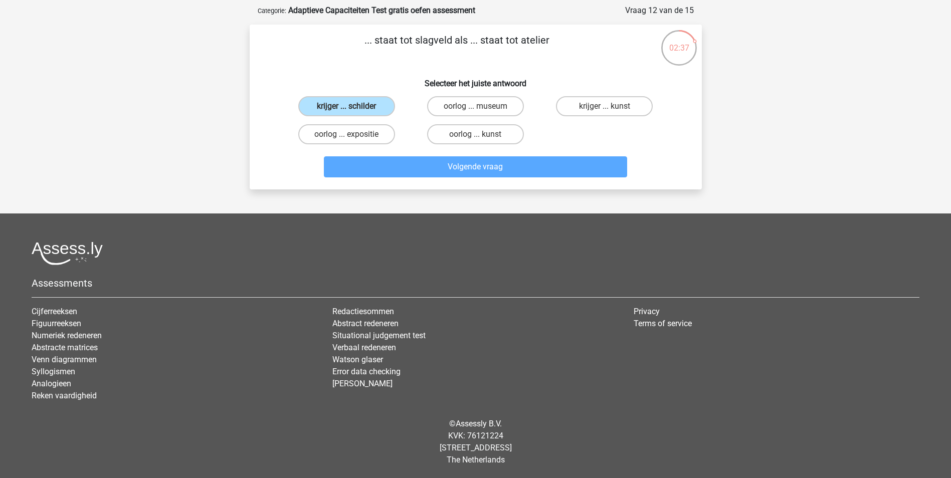
scroll to position [50, 0]
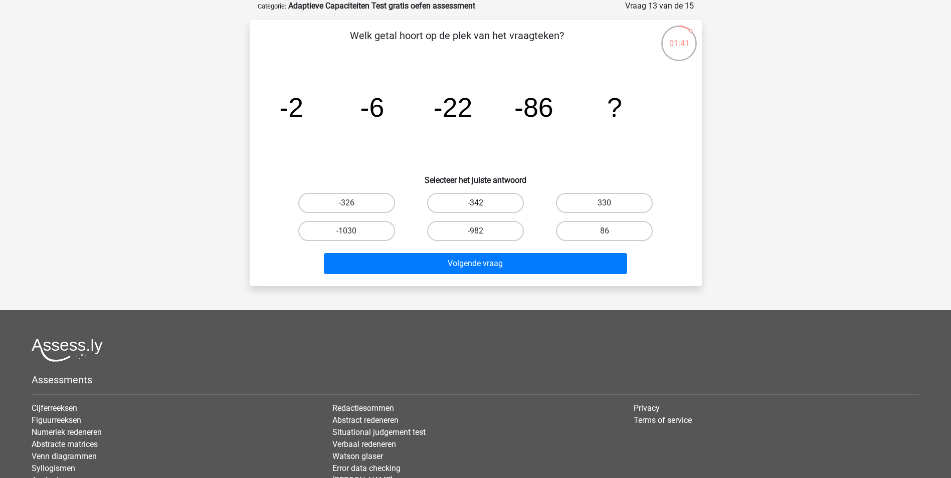
click at [493, 208] on label "-342" at bounding box center [475, 203] width 97 height 20
click at [482, 208] on input "-342" at bounding box center [478, 206] width 7 height 7
radio input "true"
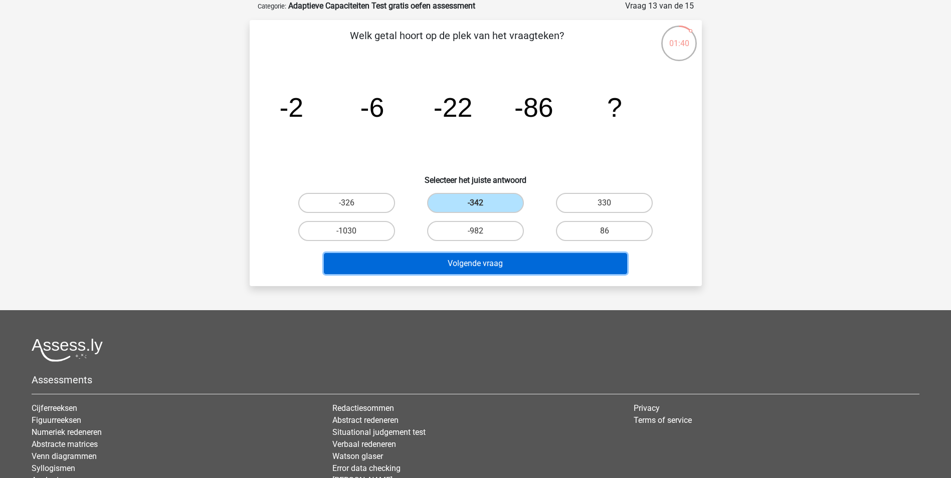
click at [497, 267] on button "Volgende vraag" at bounding box center [475, 263] width 303 height 21
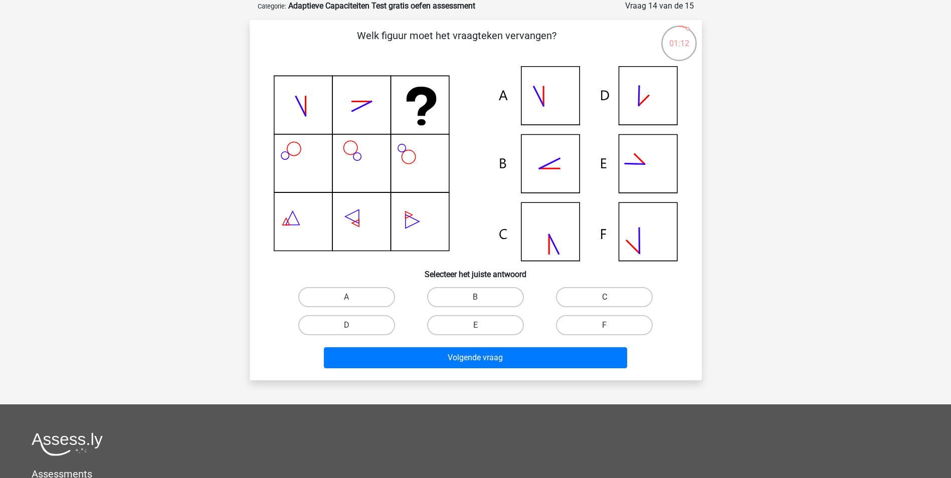
click at [593, 294] on label "C" at bounding box center [604, 297] width 97 height 20
click at [605, 297] on input "C" at bounding box center [608, 300] width 7 height 7
radio input "true"
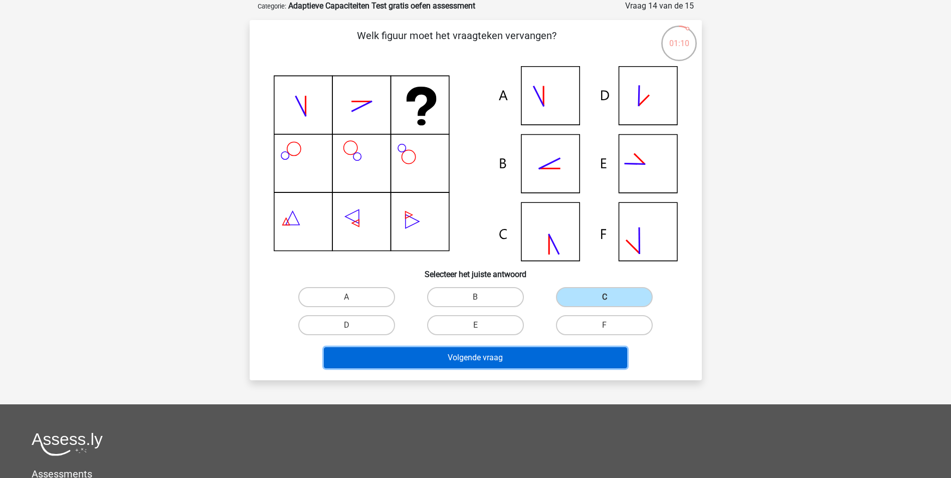
click at [484, 356] on button "Volgende vraag" at bounding box center [475, 358] width 303 height 21
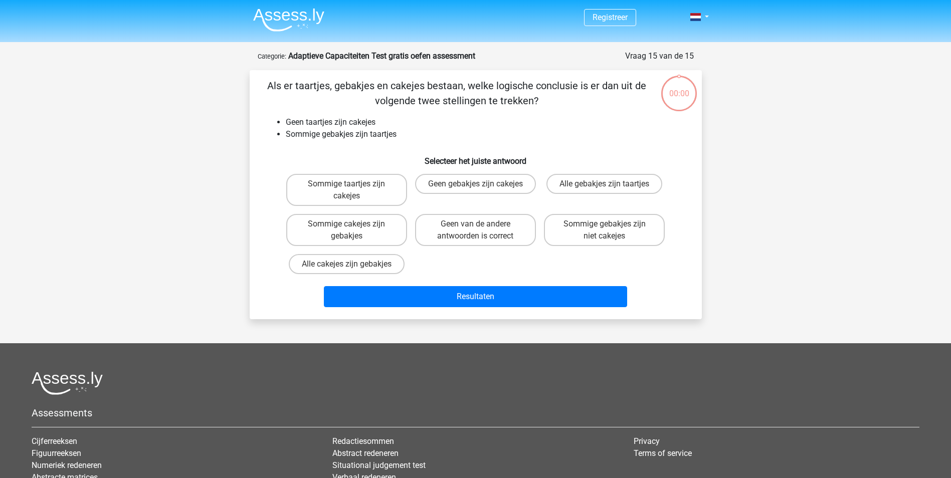
scroll to position [50, 0]
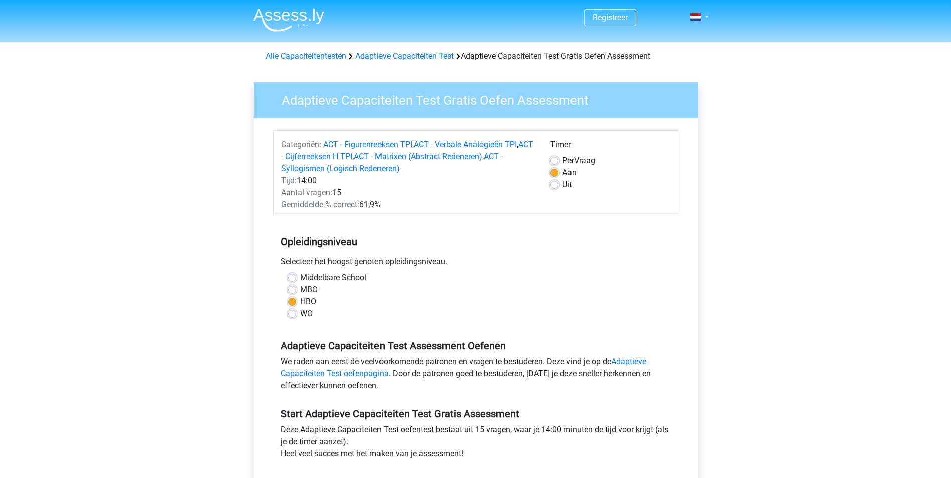
scroll to position [177, 0]
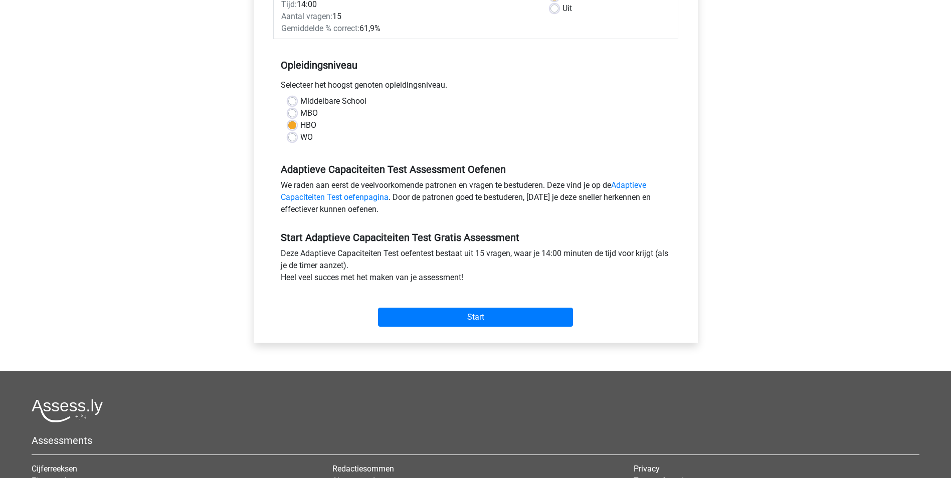
click at [824, 74] on div "Registreer" at bounding box center [475, 229] width 951 height 813
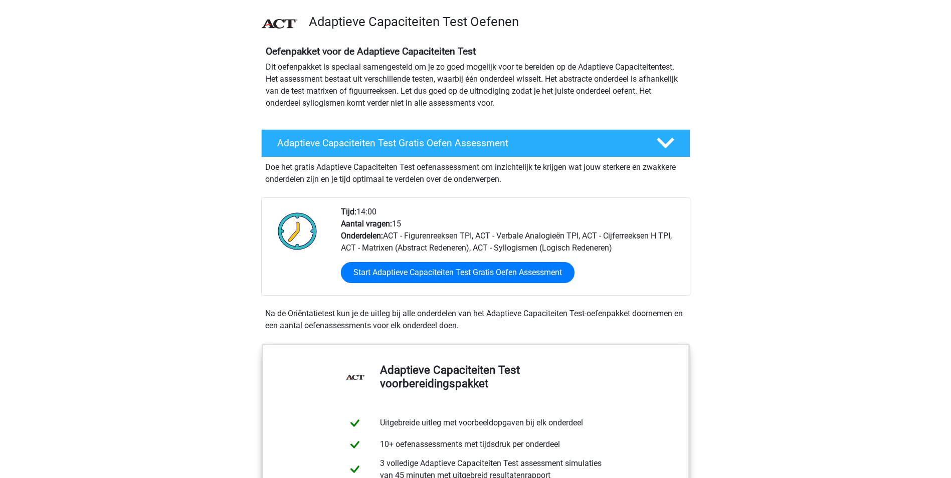
scroll to position [10, 0]
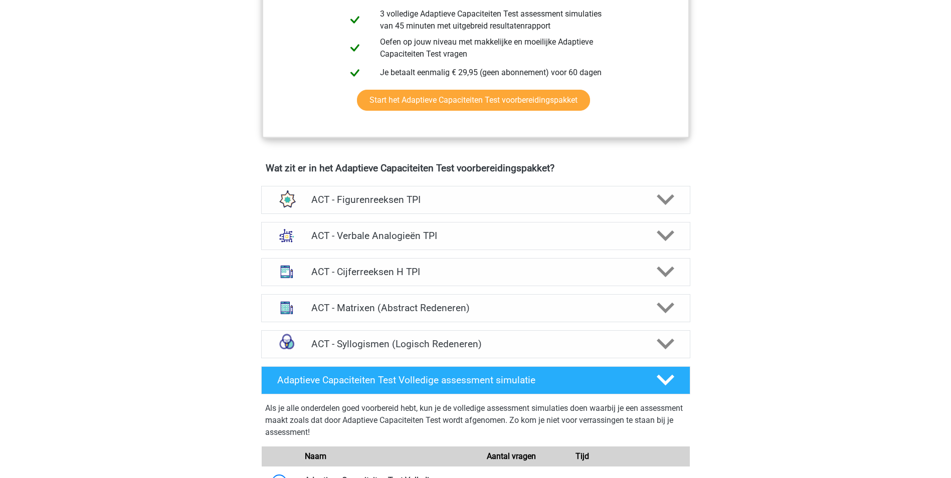
scroll to position [512, 0]
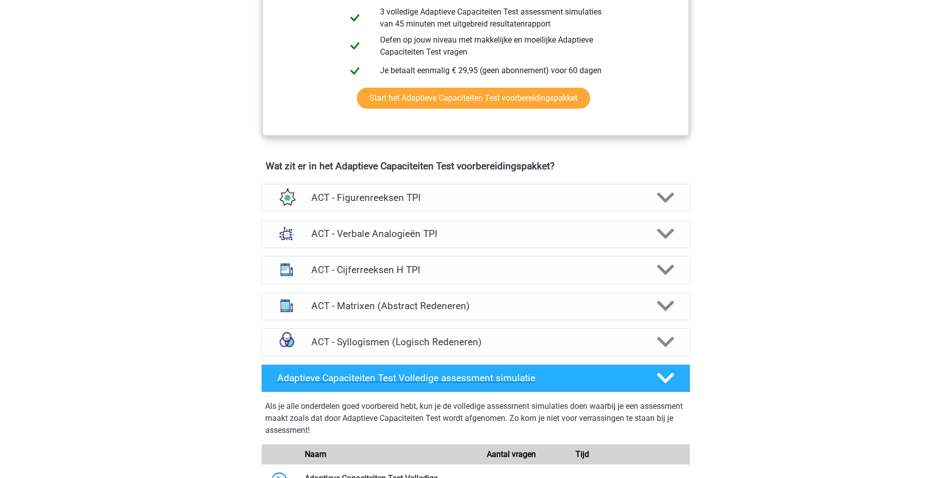
click at [448, 374] on h4 "Adaptieve Capaciteiten Test Volledige assessment simulatie" at bounding box center [458, 379] width 363 height 12
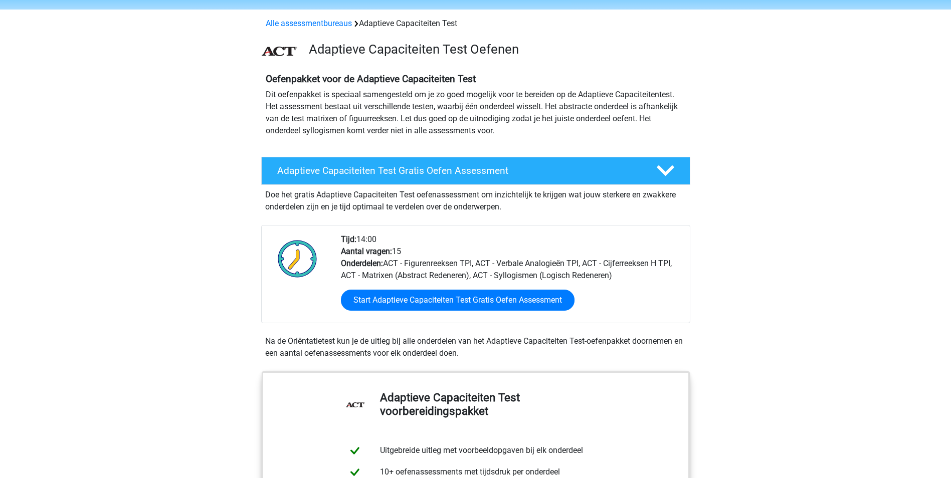
scroll to position [0, 0]
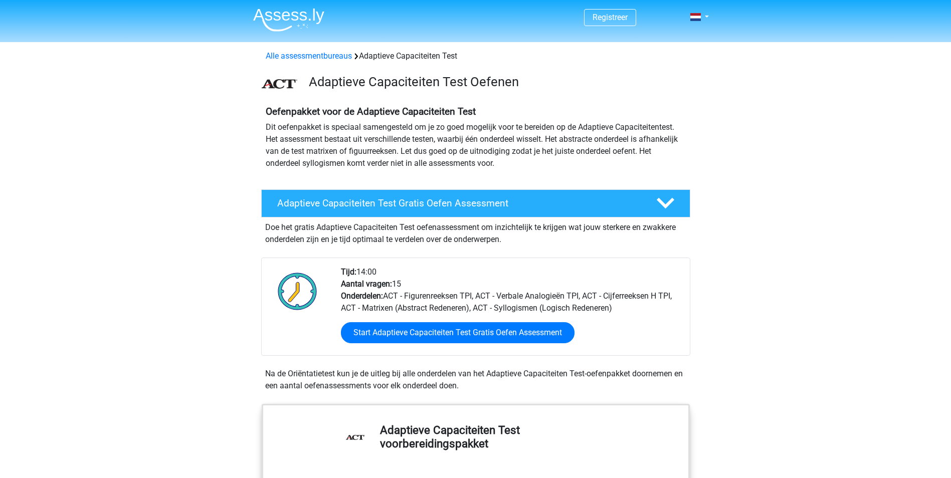
drag, startPoint x: 0, startPoint y: 0, endPoint x: 784, endPoint y: 244, distance: 821.4
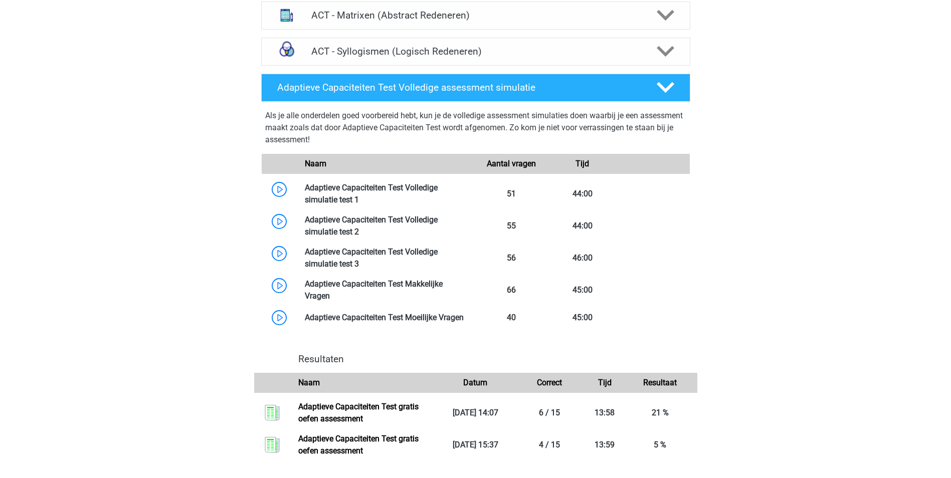
scroll to position [883, 0]
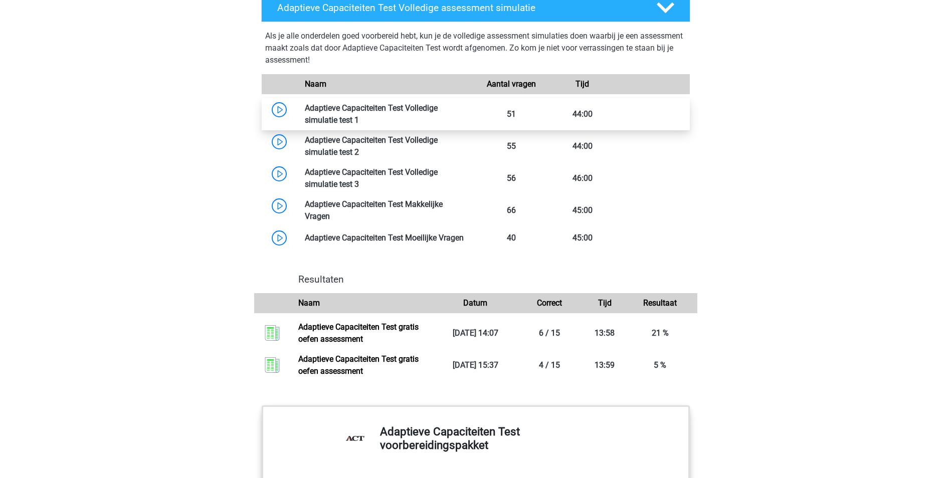
click at [359, 115] on link at bounding box center [359, 120] width 0 height 10
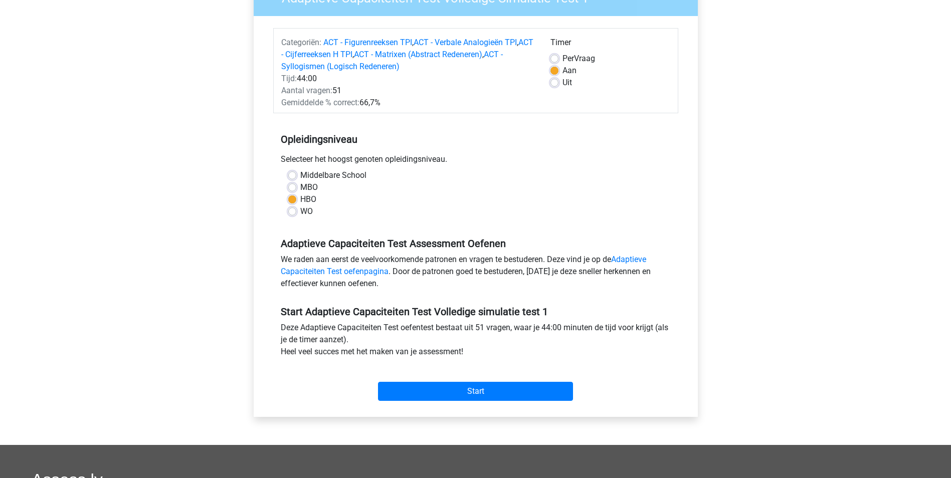
scroll to position [116, 0]
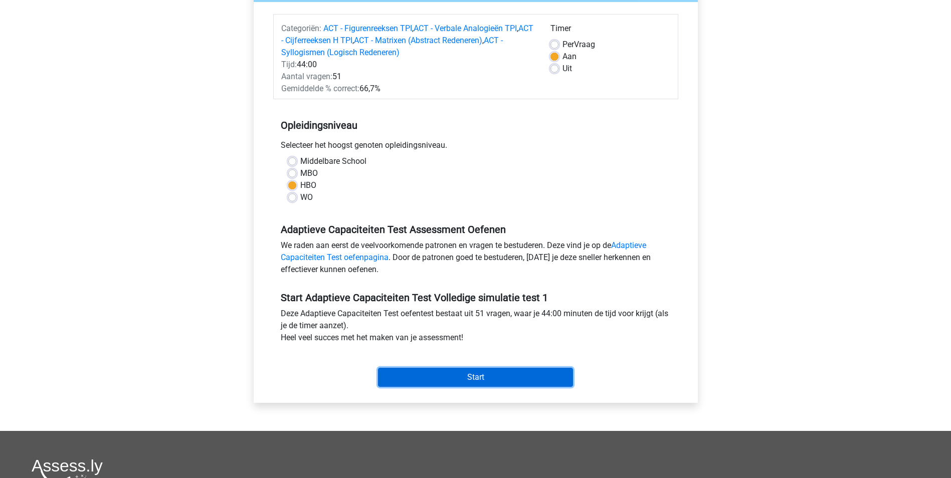
click at [480, 372] on input "Start" at bounding box center [475, 377] width 195 height 19
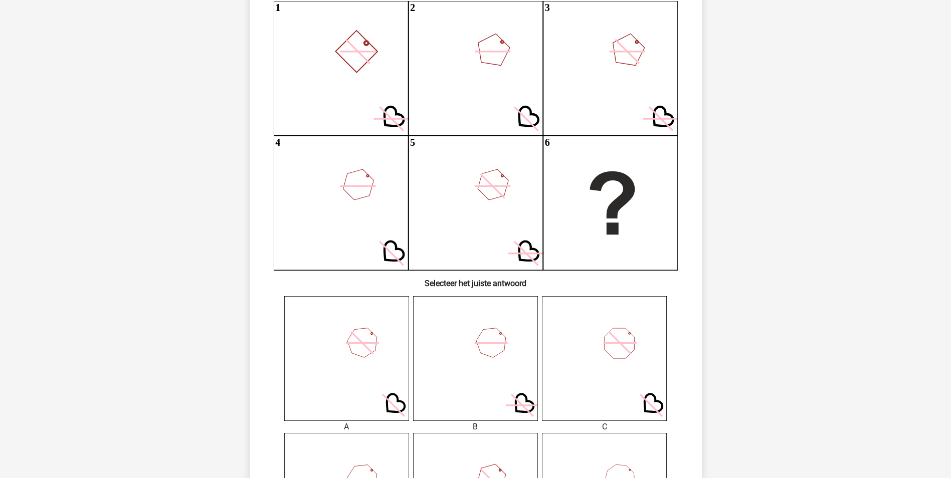
scroll to position [119, 0]
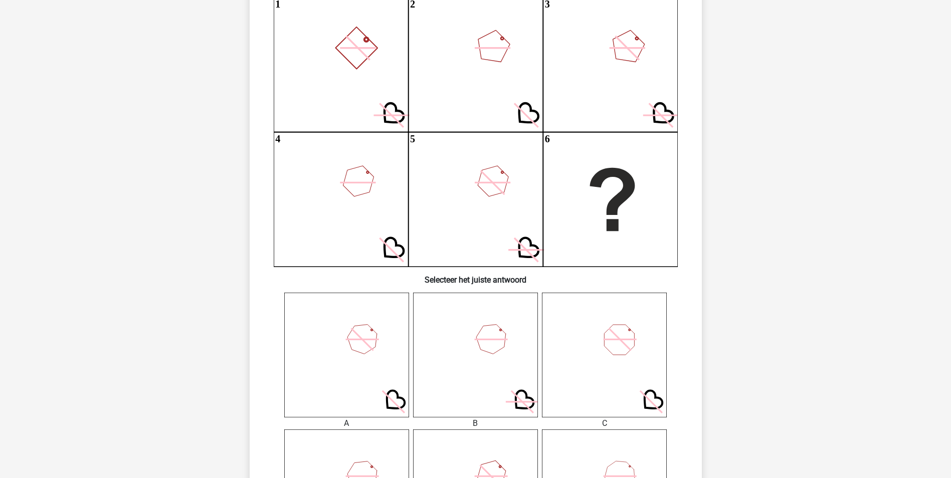
click at [812, 388] on div "Registreer" at bounding box center [475, 421] width 951 height 1080
drag, startPoint x: 752, startPoint y: 170, endPoint x: 735, endPoint y: 244, distance: 75.6
click at [735, 244] on div "Registreer" at bounding box center [475, 421] width 951 height 1080
click at [154, 423] on div "Registreer" at bounding box center [475, 421] width 951 height 1080
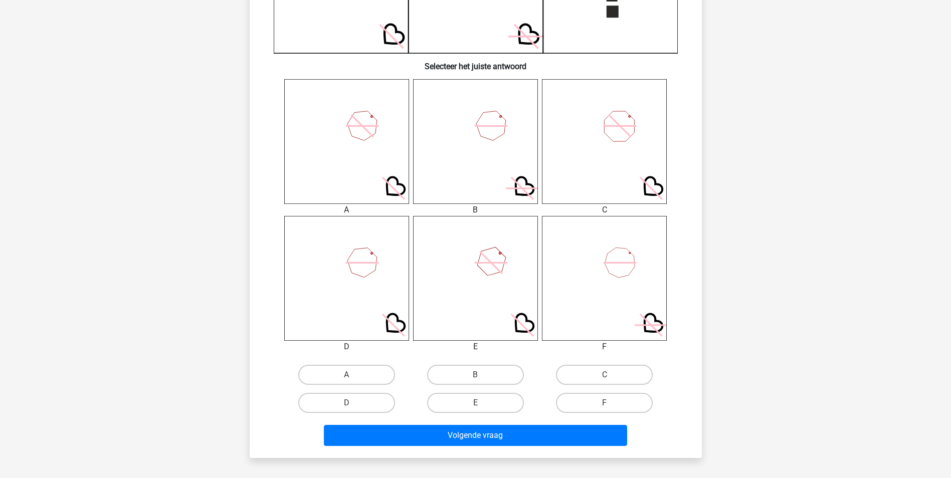
scroll to position [340, 0]
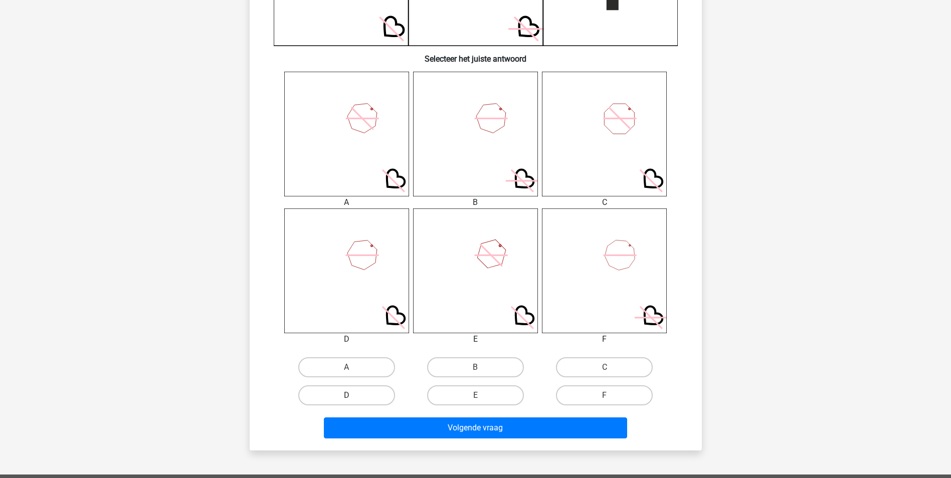
click at [371, 394] on label "D" at bounding box center [346, 396] width 97 height 20
click at [353, 396] on input "D" at bounding box center [350, 399] width 7 height 7
radio input "true"
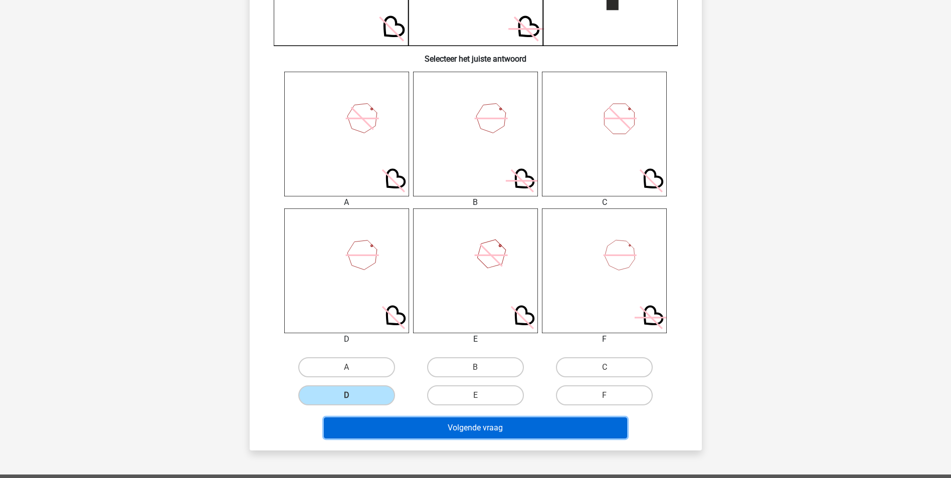
click at [497, 434] on button "Volgende vraag" at bounding box center [475, 428] width 303 height 21
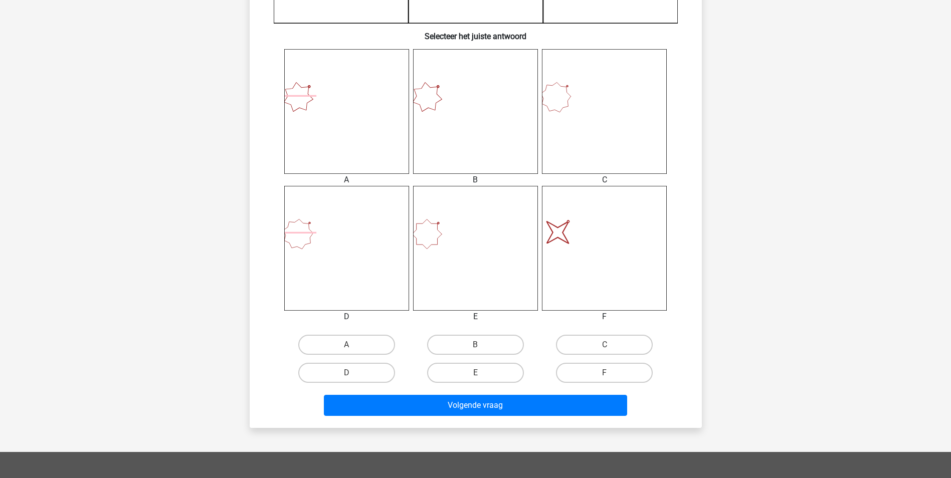
scroll to position [372, 0]
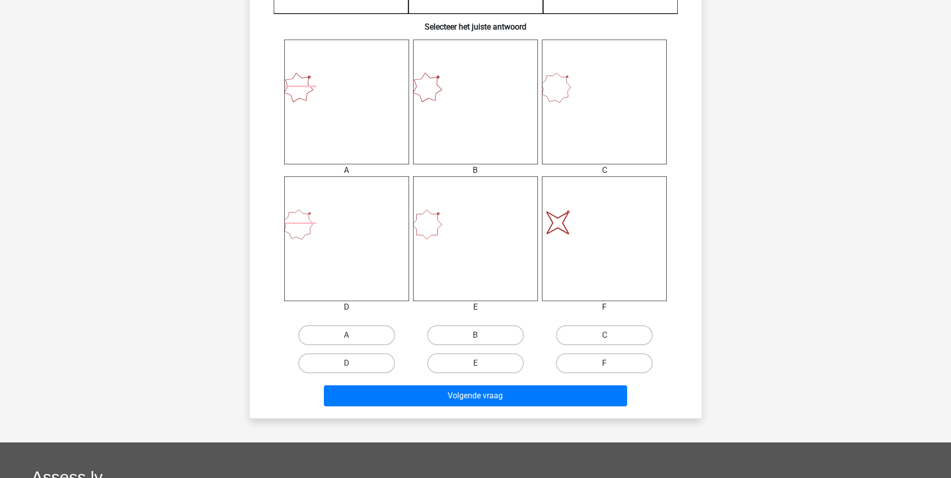
click at [612, 363] on label "F" at bounding box center [604, 364] width 97 height 20
click at [611, 364] on input "F" at bounding box center [608, 367] width 7 height 7
radio input "true"
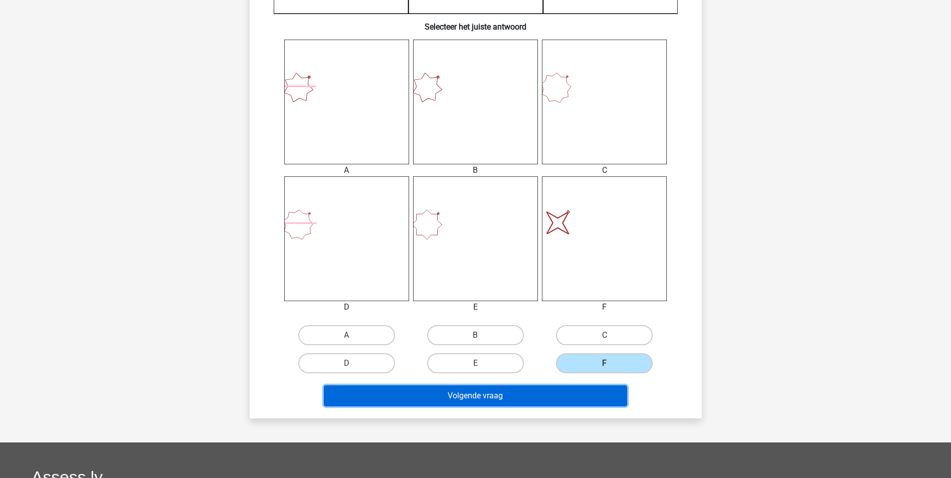
click at [535, 393] on button "Volgende vraag" at bounding box center [475, 396] width 303 height 21
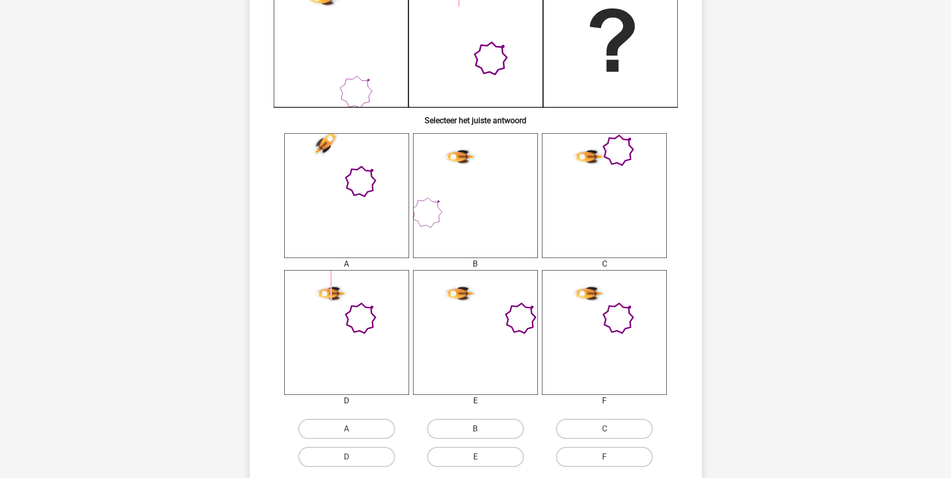
scroll to position [295, 0]
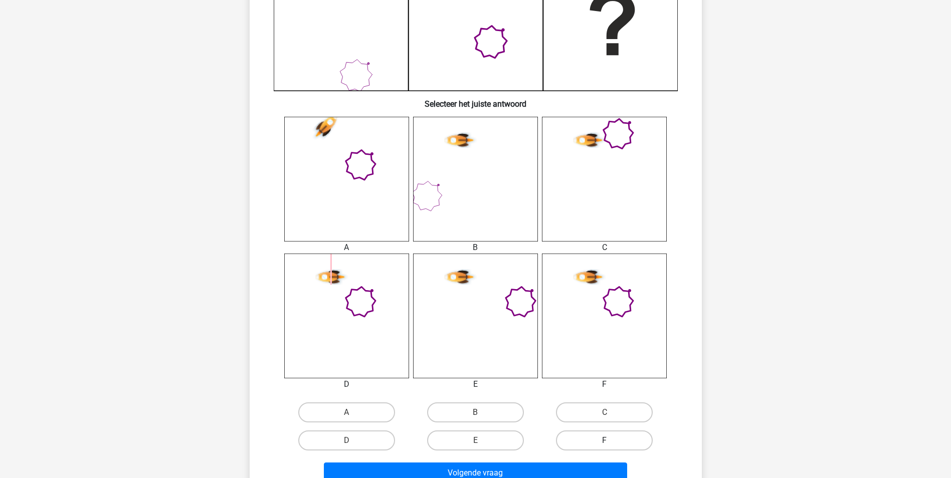
click at [585, 440] on label "F" at bounding box center [604, 441] width 97 height 20
click at [605, 441] on input "F" at bounding box center [608, 444] width 7 height 7
radio input "true"
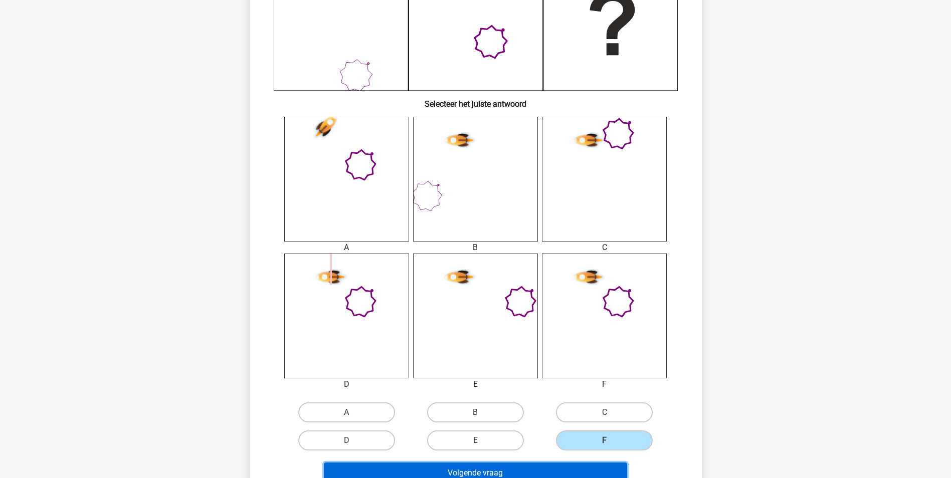
click at [577, 467] on button "Volgende vraag" at bounding box center [475, 473] width 303 height 21
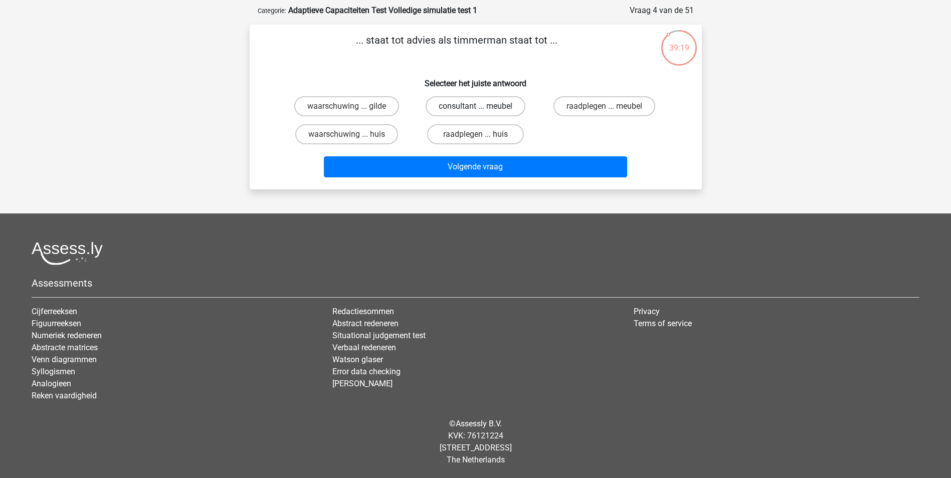
click at [470, 98] on label "consultant ... meubel" at bounding box center [476, 106] width 100 height 20
click at [475, 106] on input "consultant ... meubel" at bounding box center [478, 109] width 7 height 7
radio input "true"
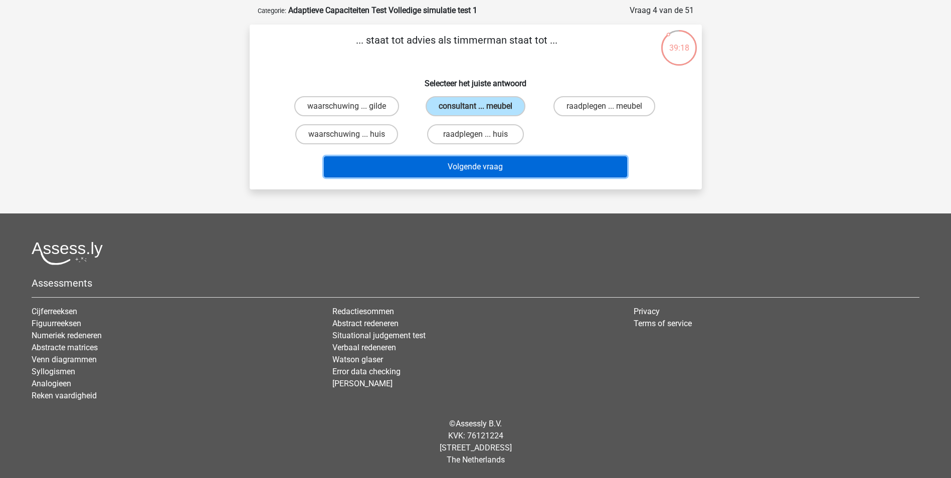
click at [477, 167] on button "Volgende vraag" at bounding box center [475, 166] width 303 height 21
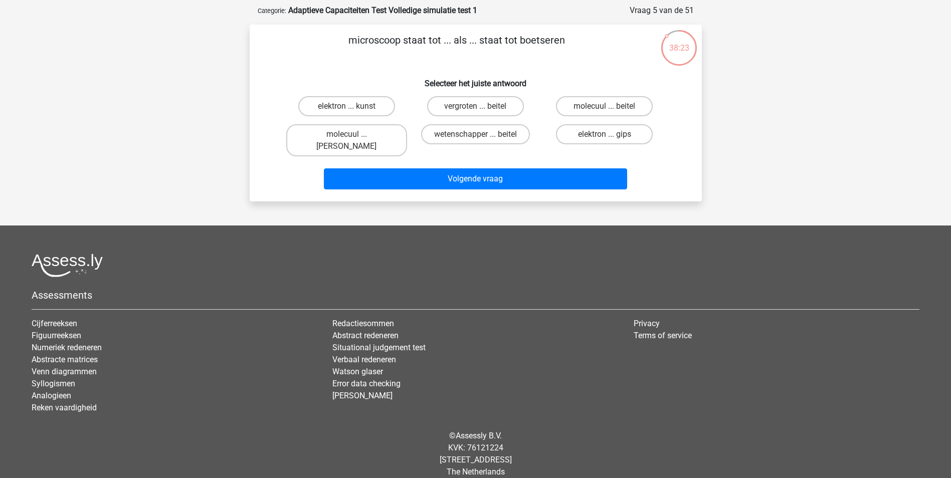
click at [478, 109] on input "vergroten ... beitel" at bounding box center [478, 109] width 7 height 7
radio input "true"
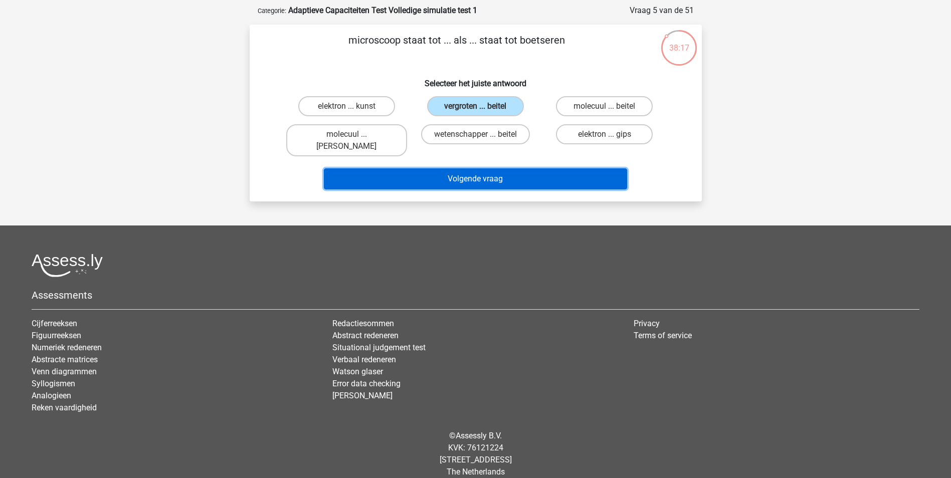
click at [475, 169] on button "Volgende vraag" at bounding box center [475, 179] width 303 height 21
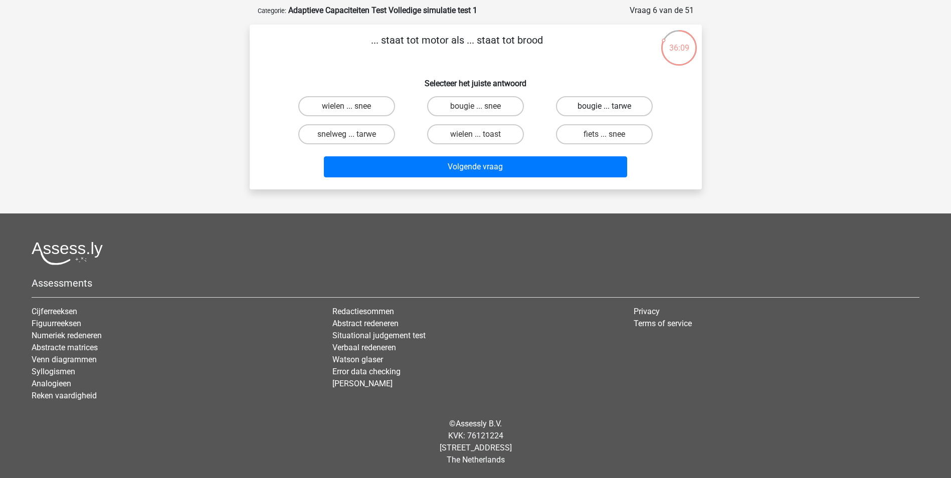
click at [591, 105] on label "bougie ... tarwe" at bounding box center [604, 106] width 97 height 20
click at [605, 106] on input "bougie ... tarwe" at bounding box center [608, 109] width 7 height 7
radio input "true"
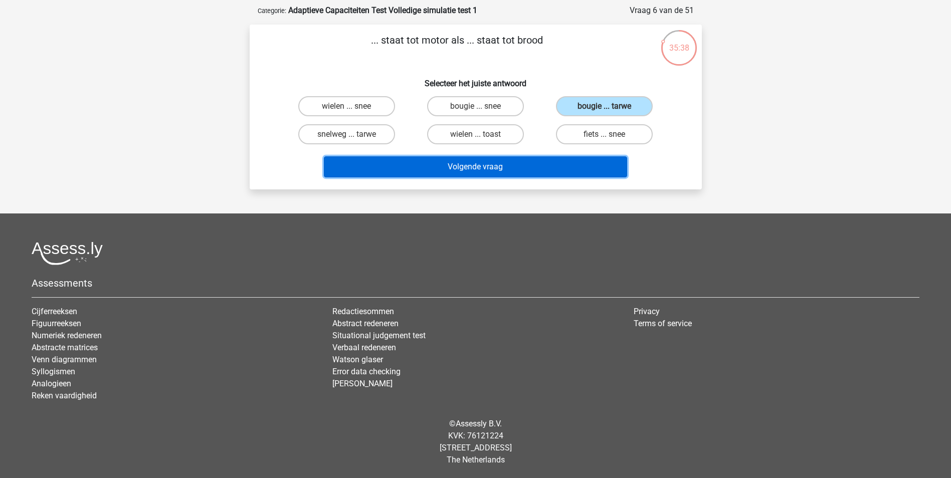
click at [497, 169] on button "Volgende vraag" at bounding box center [475, 166] width 303 height 21
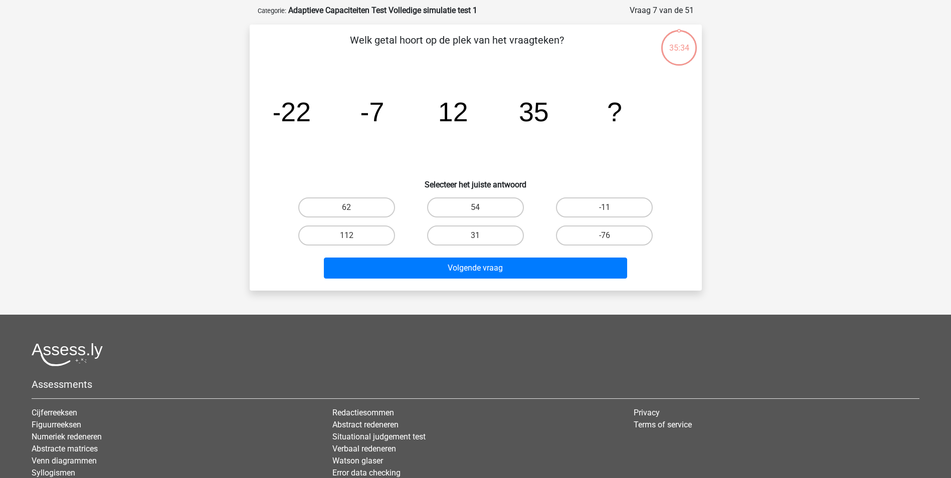
scroll to position [50, 0]
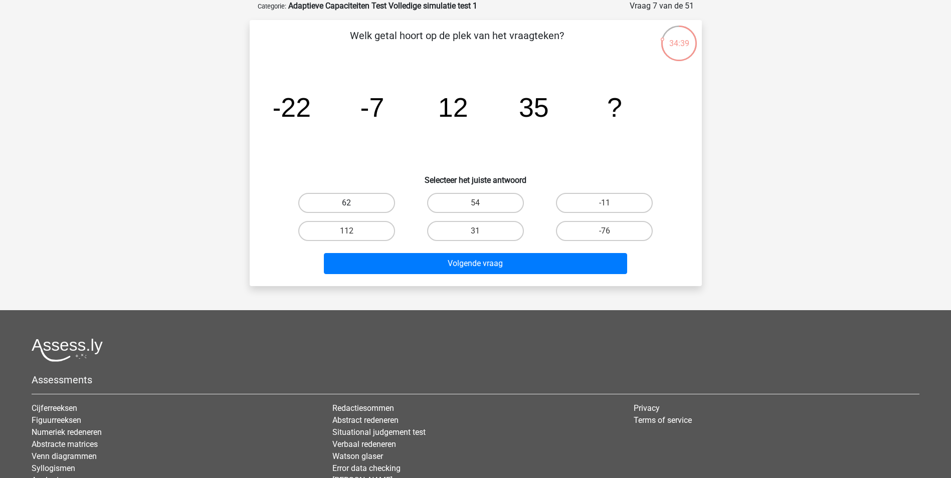
click at [345, 206] on label "62" at bounding box center [346, 203] width 97 height 20
click at [347, 206] on input "62" at bounding box center [350, 206] width 7 height 7
radio input "true"
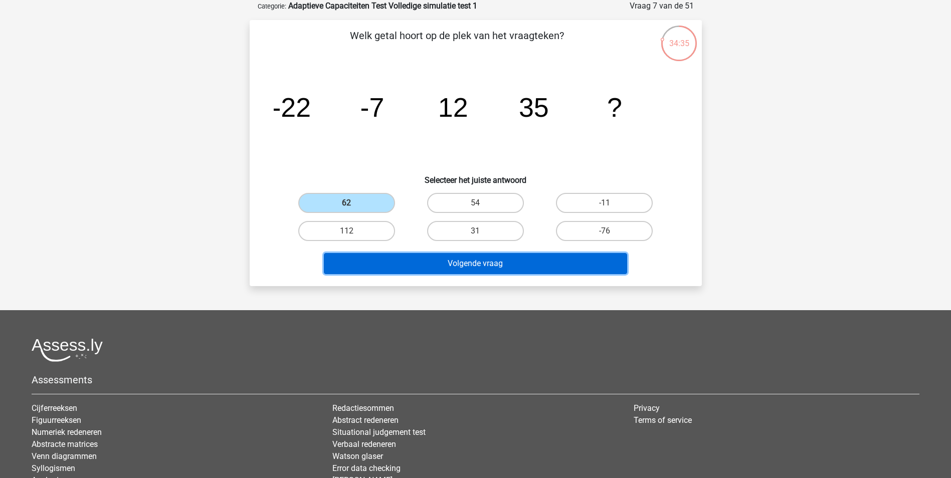
click at [439, 261] on button "Volgende vraag" at bounding box center [475, 263] width 303 height 21
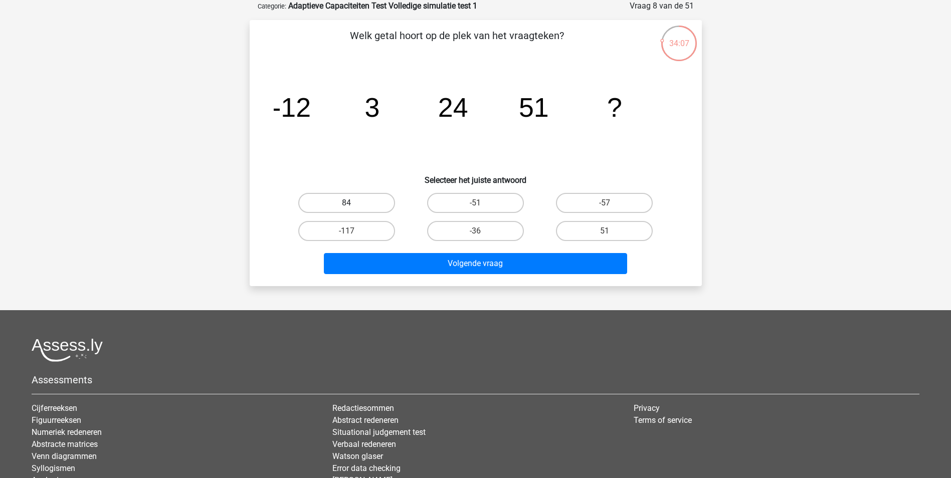
click at [354, 201] on label "84" at bounding box center [346, 203] width 97 height 20
click at [353, 203] on input "84" at bounding box center [350, 206] width 7 height 7
radio input "true"
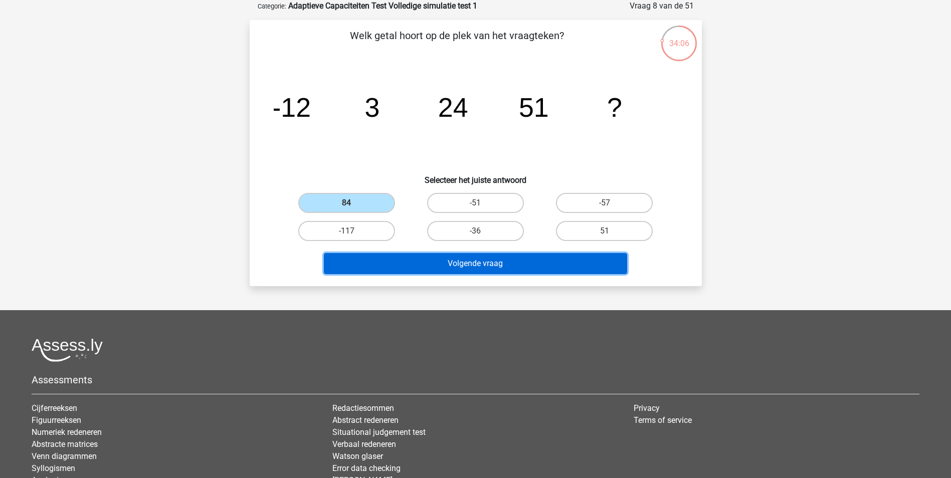
click at [446, 265] on button "Volgende vraag" at bounding box center [475, 263] width 303 height 21
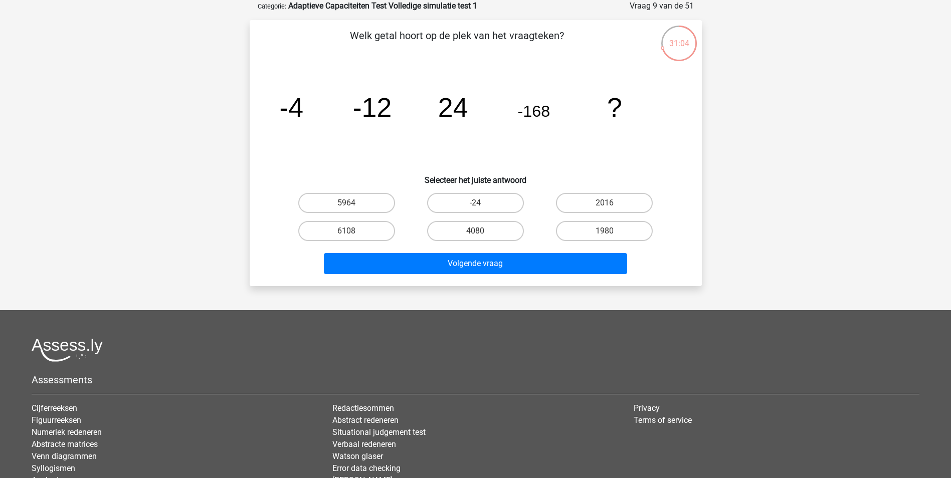
click at [309, 170] on h6 "Selecteer het juiste antwoord" at bounding box center [476, 177] width 420 height 18
click at [587, 201] on label "2016" at bounding box center [604, 203] width 97 height 20
click at [605, 203] on input "2016" at bounding box center [608, 206] width 7 height 7
radio input "true"
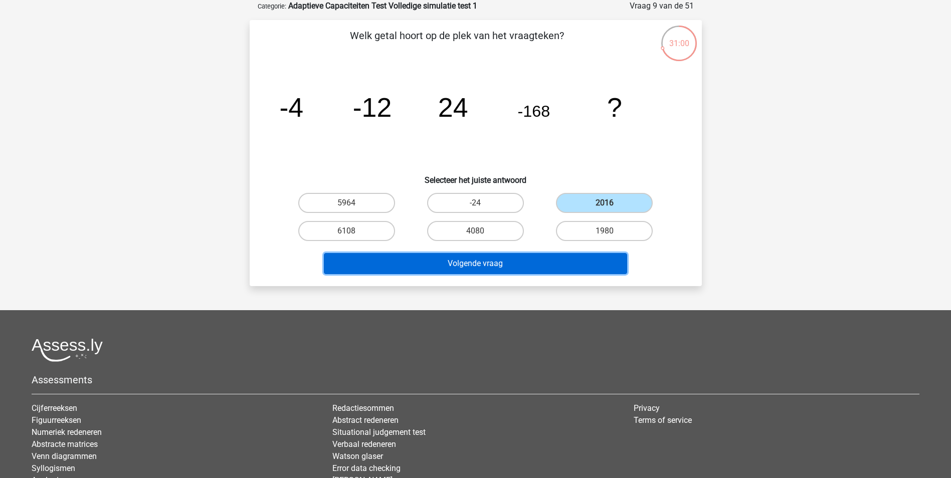
click at [561, 267] on button "Volgende vraag" at bounding box center [475, 263] width 303 height 21
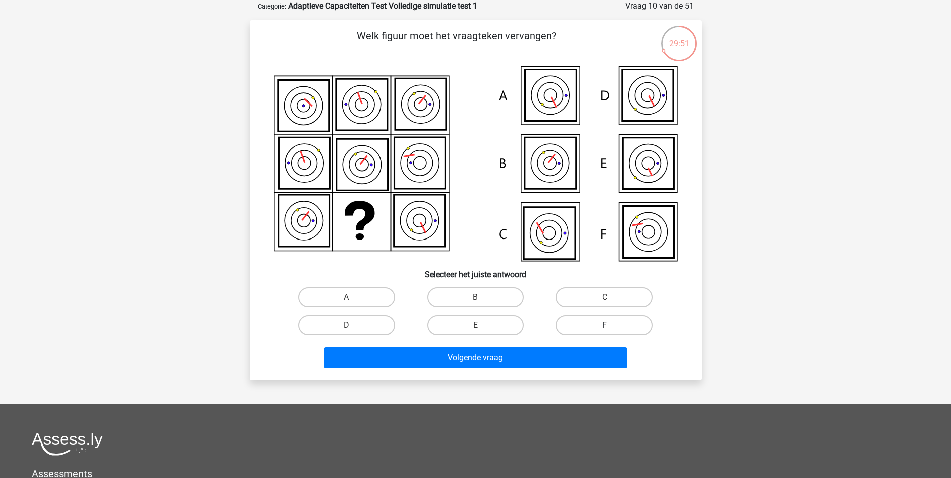
click at [586, 329] on label "F" at bounding box center [604, 325] width 97 height 20
click at [605, 329] on input "F" at bounding box center [608, 329] width 7 height 7
radio input "true"
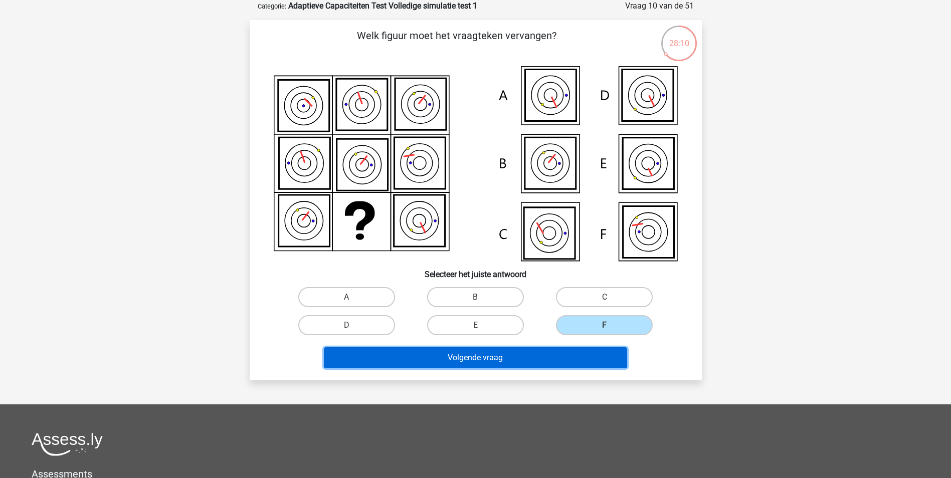
click at [537, 356] on button "Volgende vraag" at bounding box center [475, 358] width 303 height 21
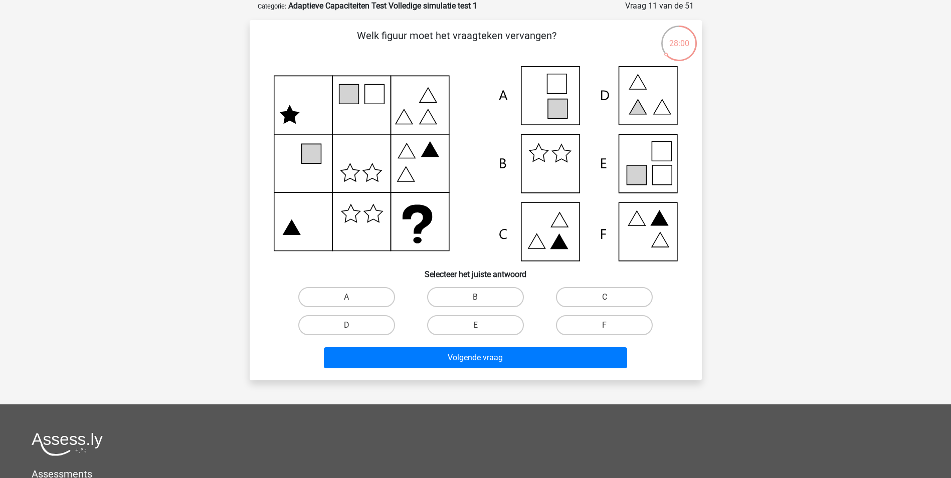
click at [634, 185] on icon at bounding box center [637, 176] width 20 height 20
click at [637, 176] on icon at bounding box center [637, 176] width 20 height 20
click at [486, 323] on label "E" at bounding box center [475, 325] width 97 height 20
click at [482, 326] on input "E" at bounding box center [478, 329] width 7 height 7
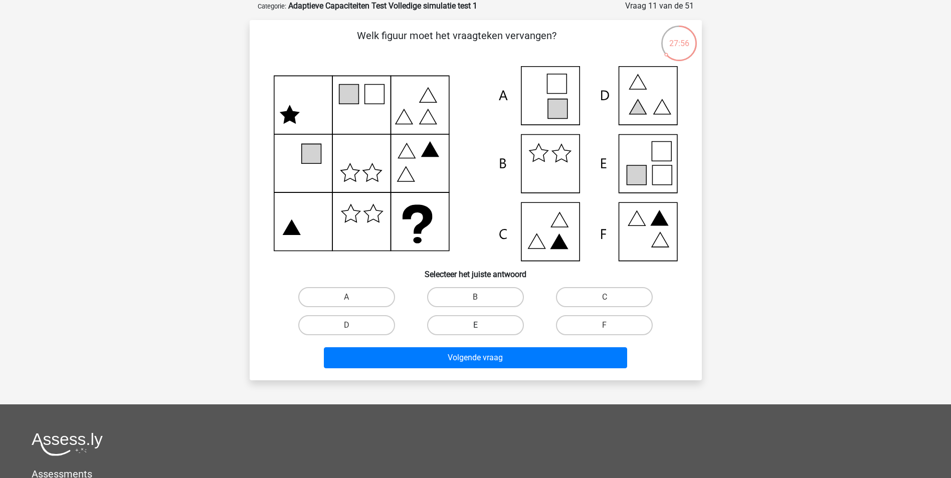
radio input "true"
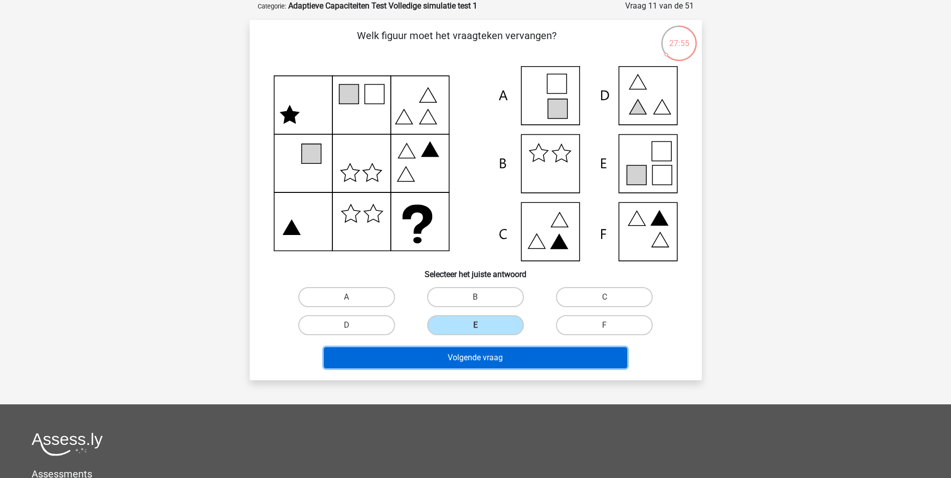
click at [488, 355] on button "Volgende vraag" at bounding box center [475, 358] width 303 height 21
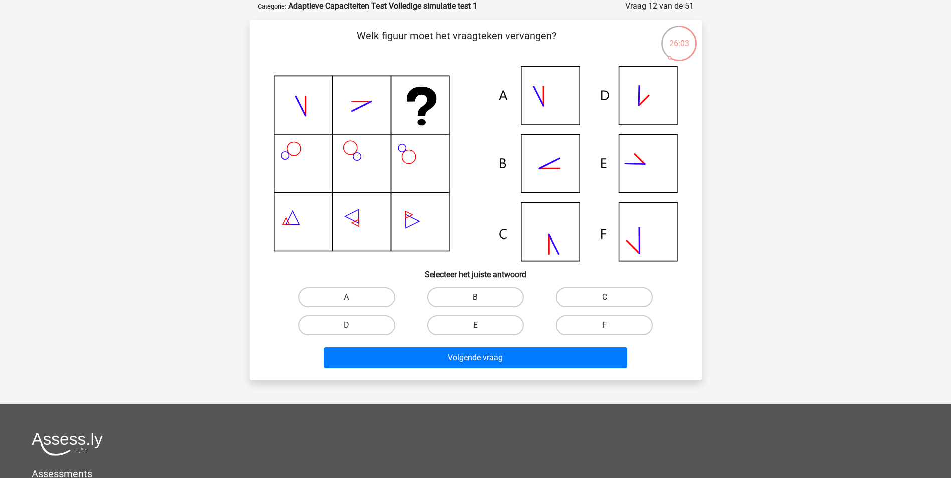
click at [445, 303] on label "B" at bounding box center [475, 297] width 97 height 20
click at [475, 303] on input "B" at bounding box center [478, 300] width 7 height 7
radio input "true"
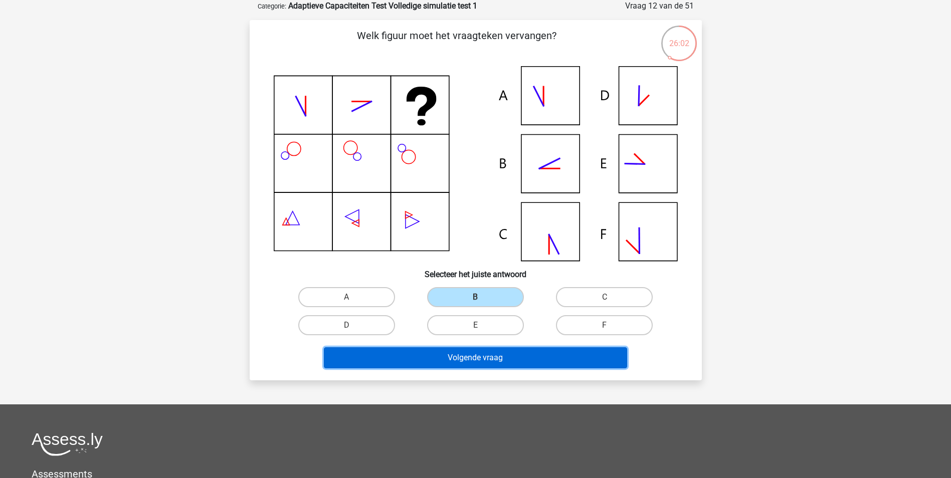
click at [476, 360] on button "Volgende vraag" at bounding box center [475, 358] width 303 height 21
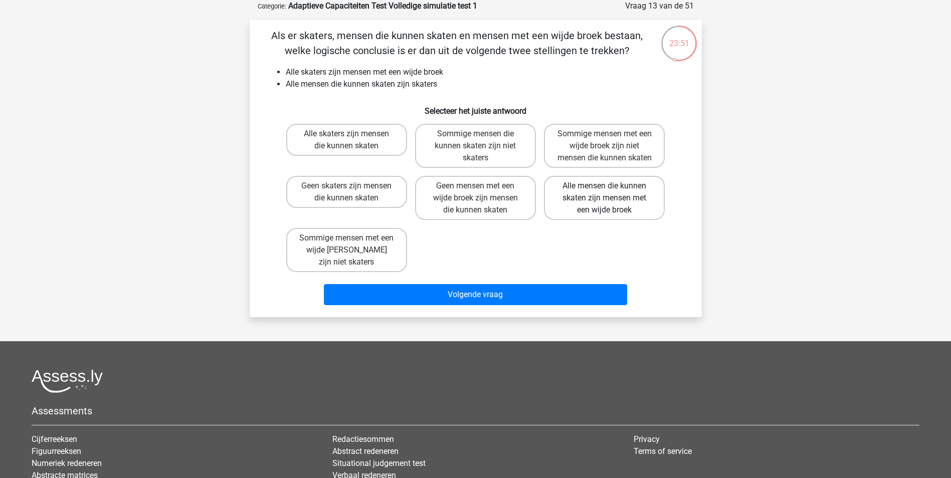
click at [627, 205] on label "Alle mensen die kunnen skaten zijn mensen met een wijde broek" at bounding box center [604, 198] width 121 height 44
click at [611, 193] on input "Alle mensen die kunnen skaten zijn mensen met een wijde broek" at bounding box center [608, 189] width 7 height 7
radio input "true"
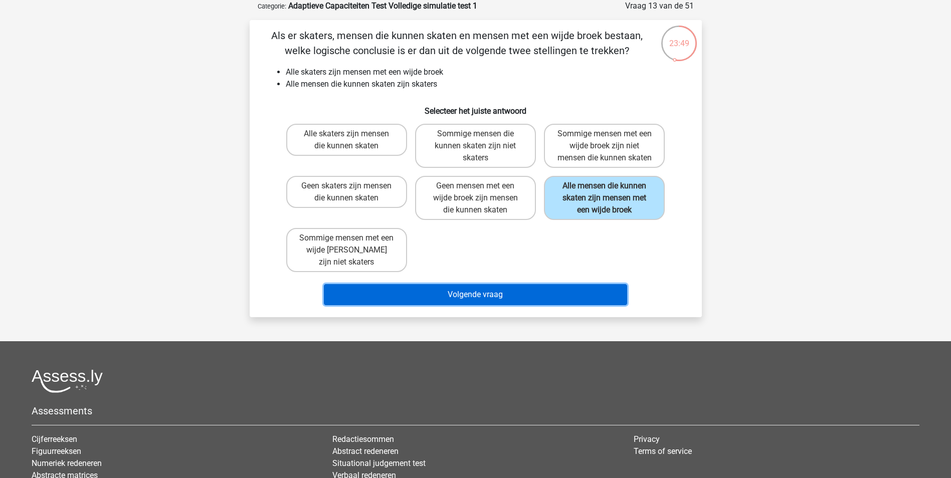
click at [502, 305] on button "Volgende vraag" at bounding box center [475, 294] width 303 height 21
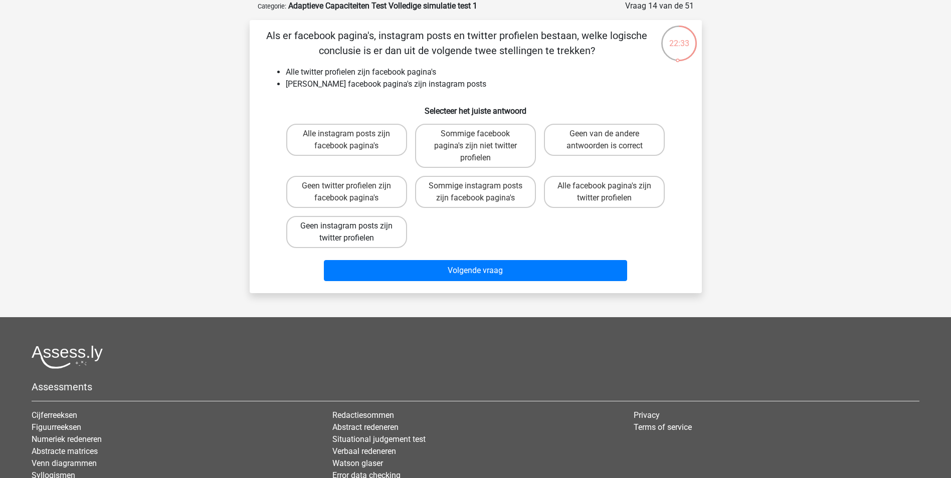
click at [379, 239] on label "Geen instagram posts zijn twitter profielen" at bounding box center [346, 232] width 121 height 32
click at [353, 233] on input "Geen instagram posts zijn twitter profielen" at bounding box center [350, 229] width 7 height 7
radio input "true"
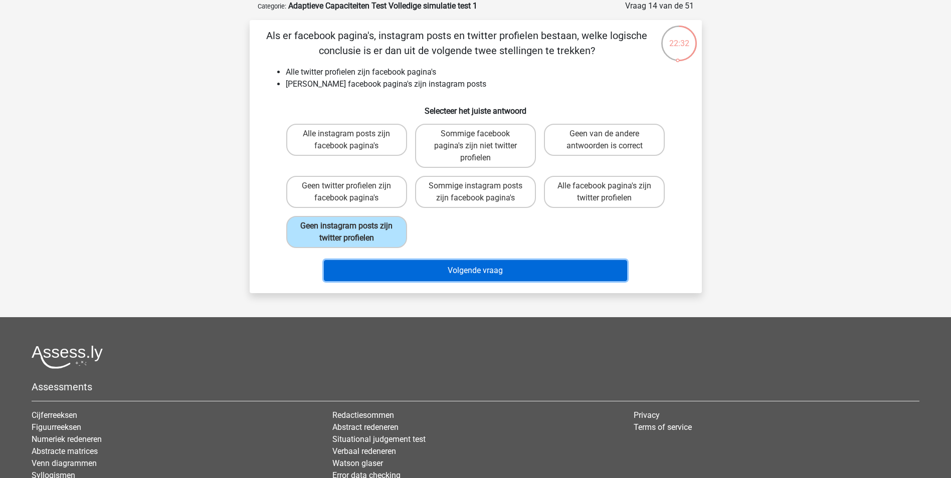
click at [517, 271] on button "Volgende vraag" at bounding box center [475, 270] width 303 height 21
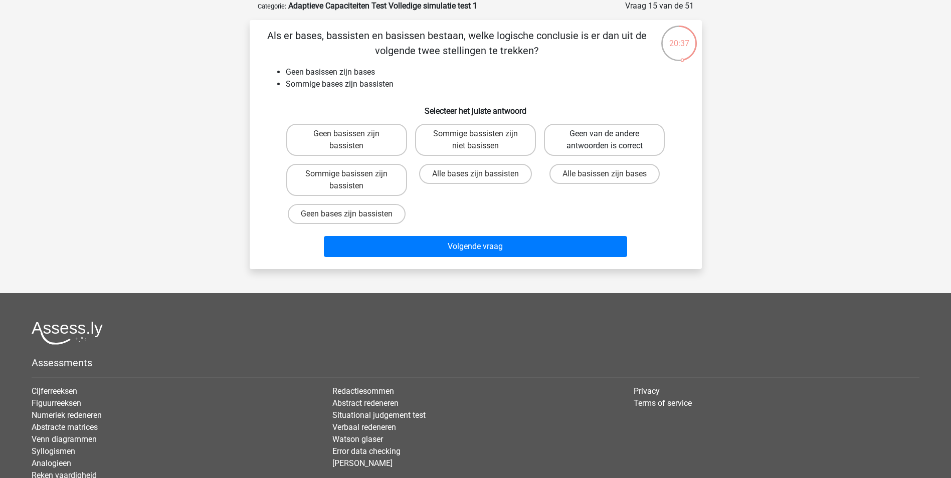
click at [587, 147] on label "Geen van de andere antwoorden is correct" at bounding box center [604, 140] width 121 height 32
click at [605, 140] on input "Geen van de andere antwoorden is correct" at bounding box center [608, 137] width 7 height 7
radio input "true"
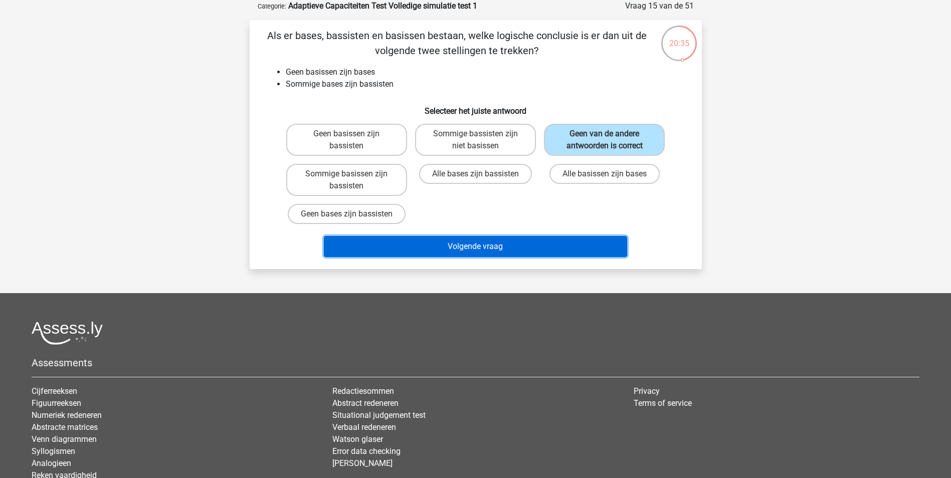
click at [516, 246] on button "Volgende vraag" at bounding box center [475, 246] width 303 height 21
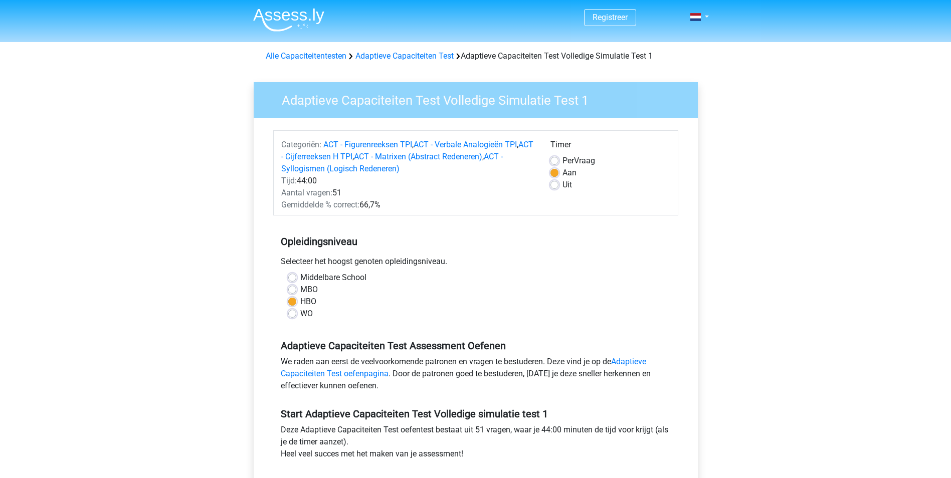
scroll to position [116, 0]
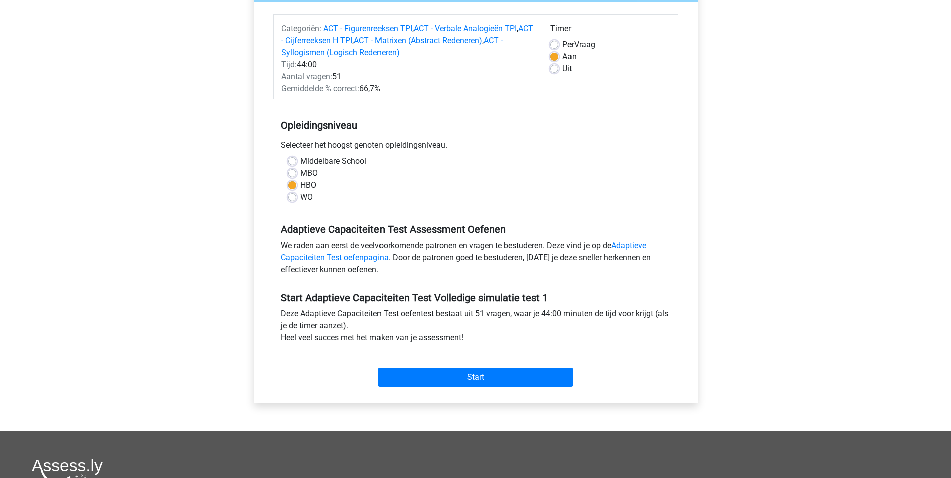
click at [165, 212] on div "Registreer" at bounding box center [475, 290] width 951 height 813
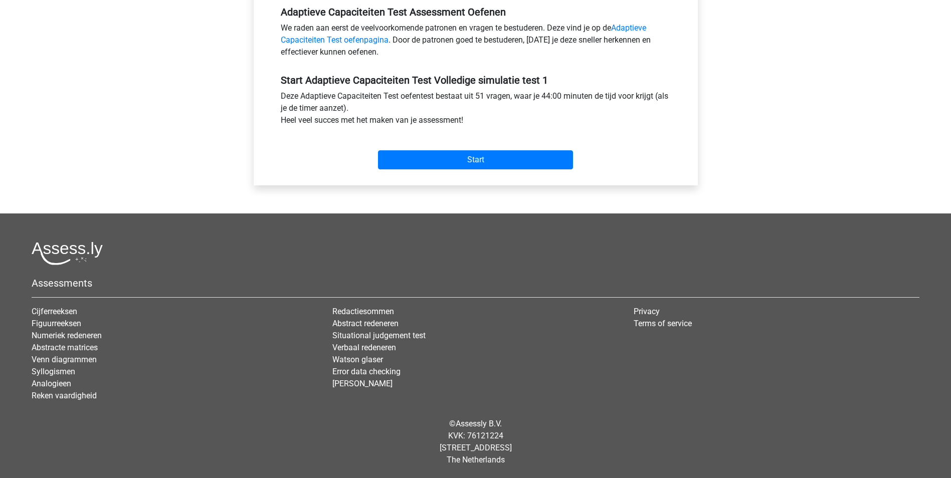
scroll to position [0, 0]
